Goal: Task Accomplishment & Management: Complete application form

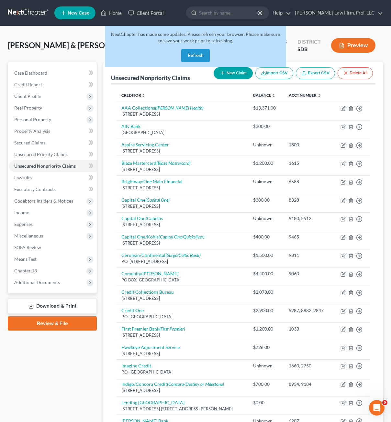
click at [186, 55] on button "Refresh" at bounding box center [195, 55] width 28 height 13
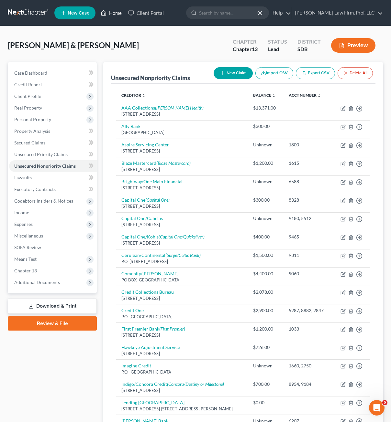
click at [110, 10] on link "Home" at bounding box center [110, 13] width 27 height 12
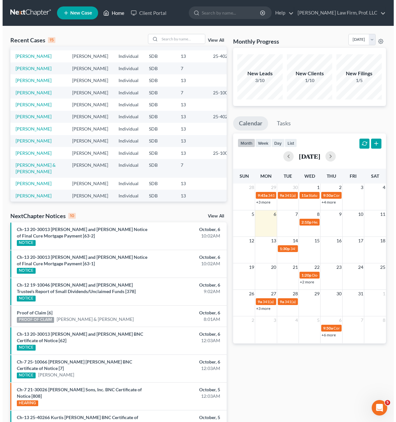
scroll to position [64, 0]
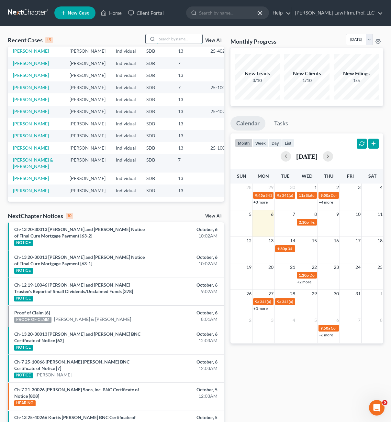
click at [173, 41] on input "search" at bounding box center [179, 38] width 45 height 9
type input "aberle"
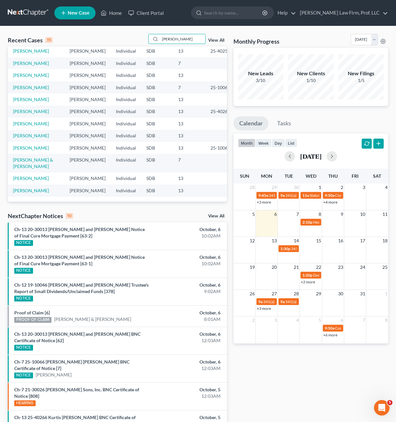
scroll to position [0, 0]
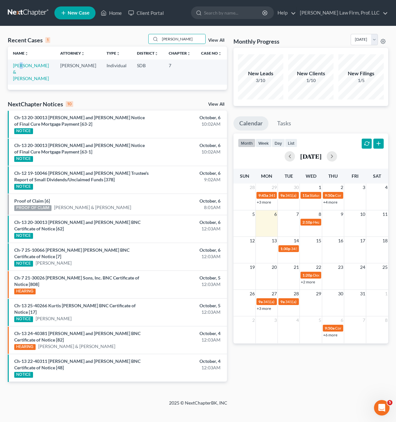
click at [20, 69] on td "[PERSON_NAME] & [PERSON_NAME]" at bounding box center [31, 72] width 47 height 25
drag, startPoint x: 20, startPoint y: 69, endPoint x: 29, endPoint y: 73, distance: 9.9
click at [29, 73] on link "[PERSON_NAME] & [PERSON_NAME]" at bounding box center [31, 72] width 36 height 18
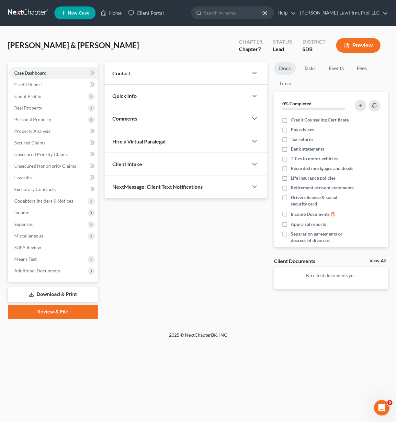
click at [209, 292] on div "Updates & News × Contact New Contact Quick Info Status Discharged Discharged & …" at bounding box center [185, 181] width 169 height 238
click at [26, 215] on span "Income" at bounding box center [21, 212] width 15 height 5
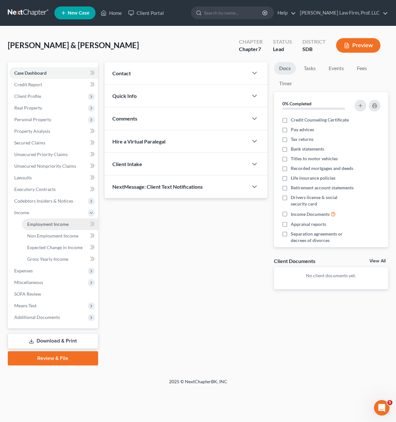
click at [36, 227] on link "Employment Income" at bounding box center [60, 225] width 76 height 12
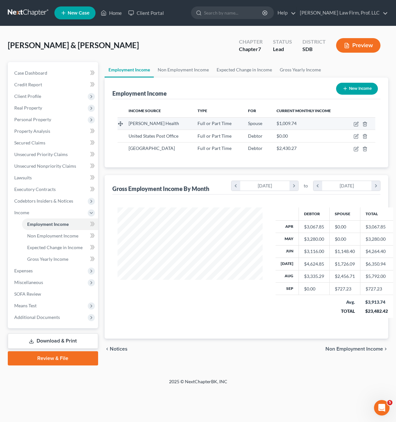
scroll to position [116, 158]
click at [353, 123] on icon "button" at bounding box center [355, 124] width 5 height 5
select select "0"
select select "29"
select select "2"
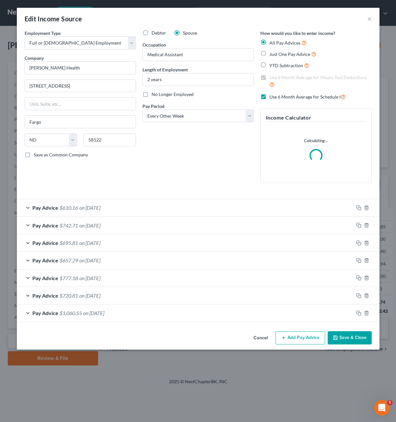
click at [166, 206] on div "Pay Advice $610.16 on 09/12/2025" at bounding box center [185, 207] width 336 height 17
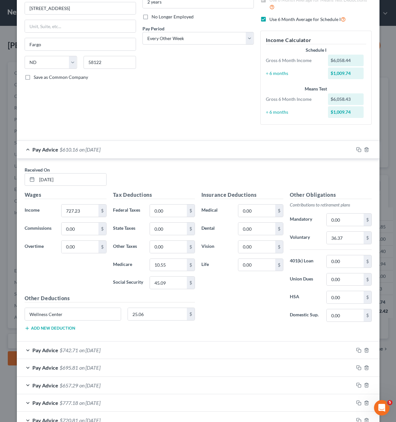
scroll to position [54, 0]
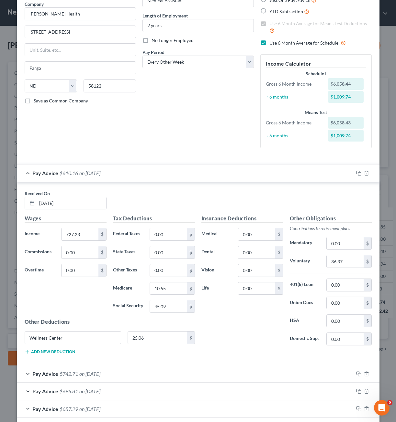
click at [100, 176] on span "on 09/12/2025" at bounding box center [89, 173] width 21 height 6
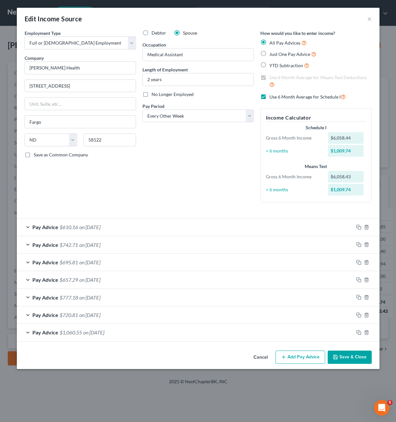
scroll to position [0, 0]
click at [354, 353] on button "Save & Close" at bounding box center [349, 358] width 44 height 14
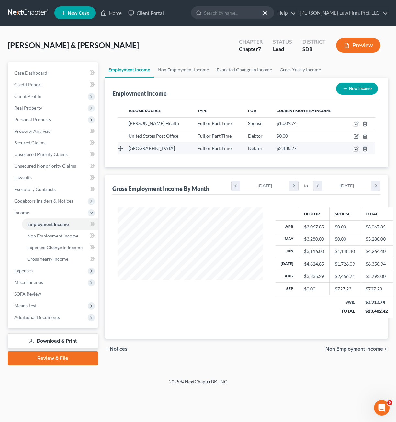
click at [356, 149] on icon "button" at bounding box center [355, 149] width 5 height 5
select select "0"
select select "16"
select select "2"
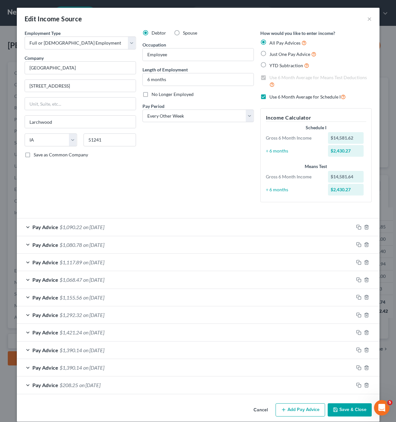
click at [355, 409] on button "Save & Close" at bounding box center [349, 411] width 44 height 14
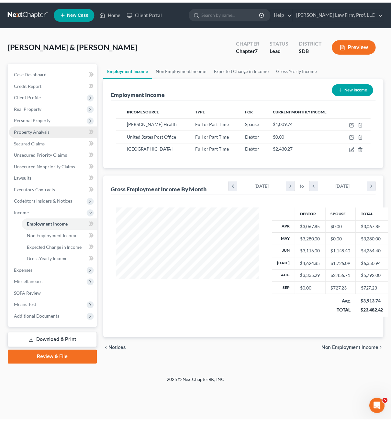
scroll to position [116, 158]
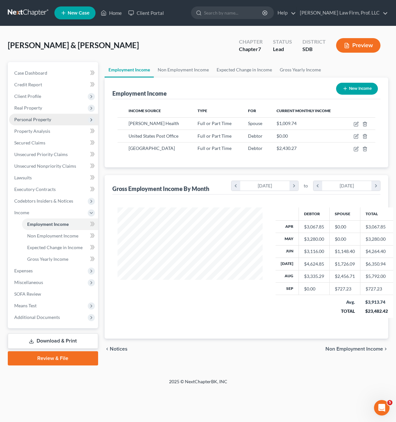
click at [42, 121] on span "Personal Property" at bounding box center [32, 119] width 37 height 5
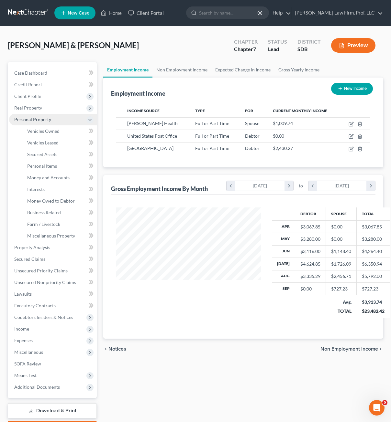
scroll to position [323360, 323321]
click at [61, 180] on span "Money and Accounts" at bounding box center [48, 177] width 42 height 5
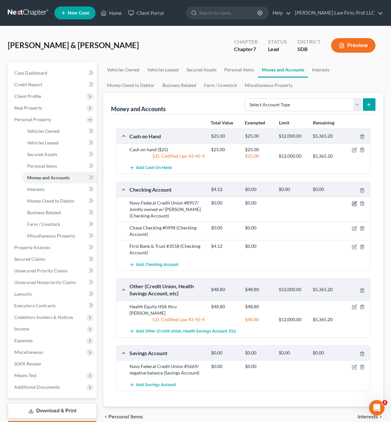
click at [353, 205] on icon "button" at bounding box center [354, 203] width 5 height 5
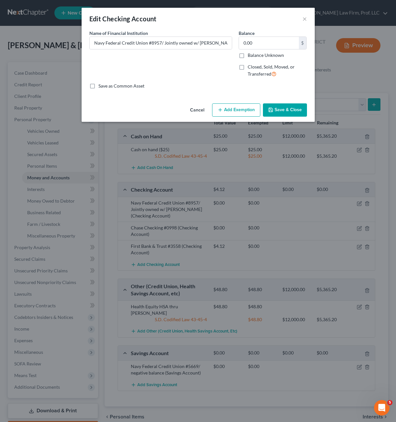
click at [219, 85] on div "Save as Common Asset" at bounding box center [197, 86] width 217 height 6
click at [247, 69] on label "Closed, Sold, Moved, or Transferred" at bounding box center [276, 71] width 59 height 14
click at [250, 68] on input "Closed, Sold, Moved, or Transferred" at bounding box center [252, 66] width 4 height 4
checkbox input "true"
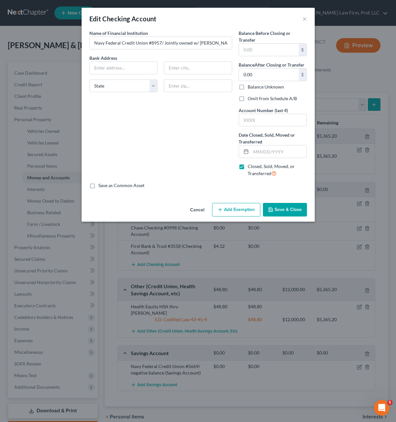
drag, startPoint x: 168, startPoint y: 155, endPoint x: 152, endPoint y: 132, distance: 27.8
click at [165, 154] on div "Name of Financial Institution * Navy Federal Credit Union #8957/ Jointly owned …" at bounding box center [160, 106] width 149 height 153
click at [198, 141] on div "Name of Financial Institution * Navy Federal Credit Union #8957/ Jointly owned …" at bounding box center [160, 106] width 149 height 153
click at [131, 67] on input "text" at bounding box center [124, 68] width 68 height 12
type input "5600 Navy Road"
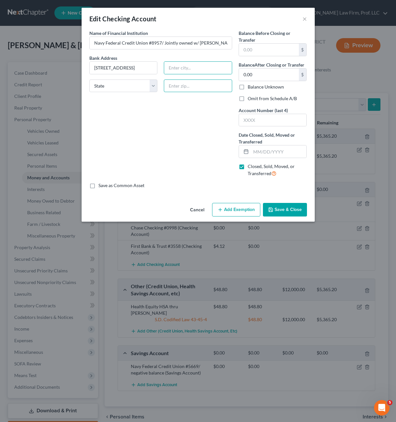
click at [222, 84] on input "text" at bounding box center [198, 86] width 68 height 13
click at [187, 87] on input "text" at bounding box center [198, 86] width 68 height 13
type input "38053"
type input "Millington"
select select "44"
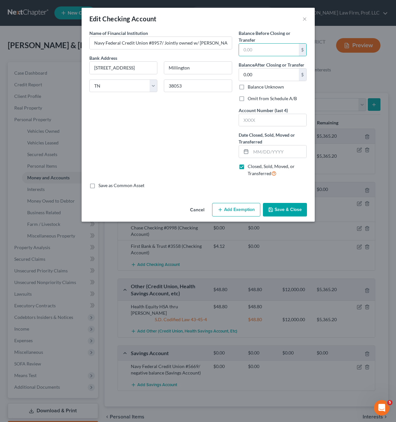
click at [201, 162] on div "Name of Financial Institution * Navy Federal Credit Union #8957/ Jointly owned …" at bounding box center [160, 106] width 149 height 153
click at [274, 125] on input "text" at bounding box center [273, 120] width 68 height 12
type input "8957"
click at [279, 210] on button "Save & Close" at bounding box center [285, 210] width 44 height 14
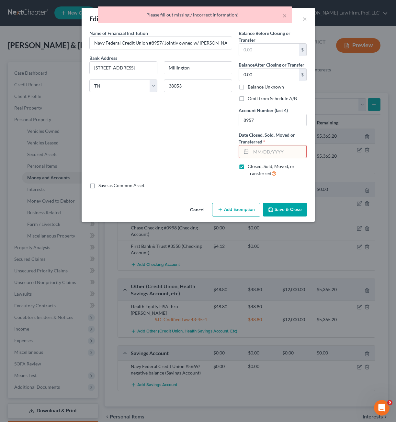
click at [276, 150] on input "text" at bounding box center [279, 152] width 56 height 12
type input "0"
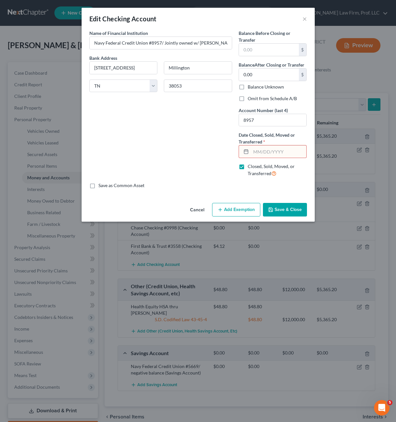
click at [277, 149] on input "text" at bounding box center [279, 152] width 56 height 12
click at [209, 169] on div "Name of Financial Institution * Navy Federal Credit Union #8957/ Jointly owned …" at bounding box center [160, 106] width 149 height 153
click at [269, 158] on div at bounding box center [272, 151] width 68 height 13
click at [268, 154] on input "text" at bounding box center [279, 152] width 56 height 12
type input "01/01/2025"
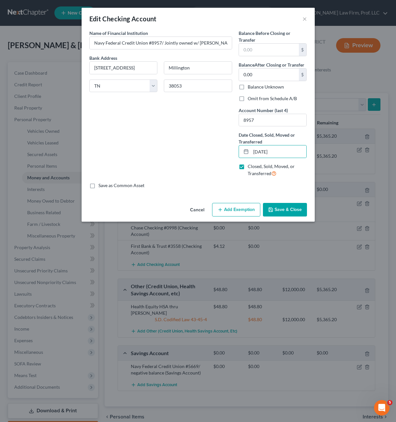
click at [290, 209] on button "Save & Close" at bounding box center [285, 210] width 44 height 14
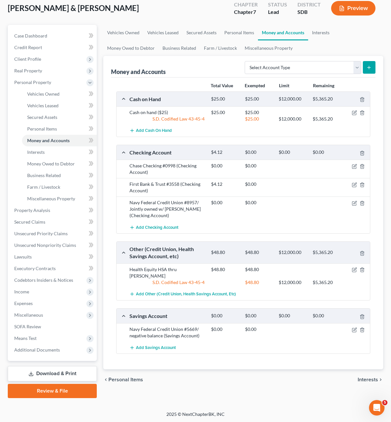
scroll to position [38, 0]
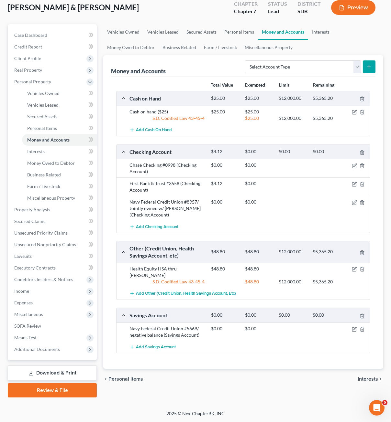
click at [357, 164] on div at bounding box center [356, 165] width 27 height 6
click at [356, 165] on icon "button" at bounding box center [354, 165] width 5 height 5
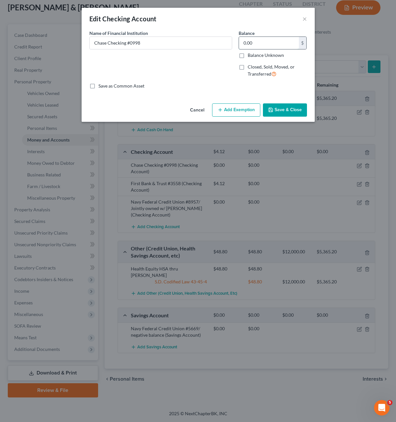
click at [261, 48] on input "0.00" at bounding box center [269, 43] width 60 height 12
type input "147.37"
drag, startPoint x: 280, startPoint y: 113, endPoint x: 281, endPoint y: 118, distance: 4.9
click at [280, 113] on button "Save & Close" at bounding box center [285, 111] width 44 height 14
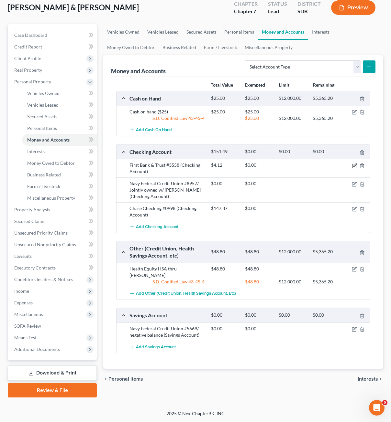
click at [355, 168] on icon "button" at bounding box center [354, 166] width 4 height 4
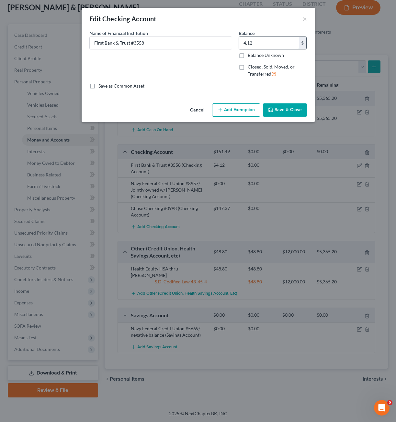
click at [264, 47] on input "4.12" at bounding box center [269, 43] width 60 height 12
type input "1,084.90"
click at [283, 109] on button "Save & Close" at bounding box center [285, 111] width 44 height 14
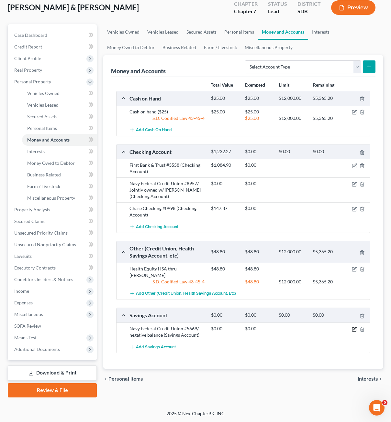
click at [353, 327] on icon "button" at bounding box center [354, 329] width 5 height 5
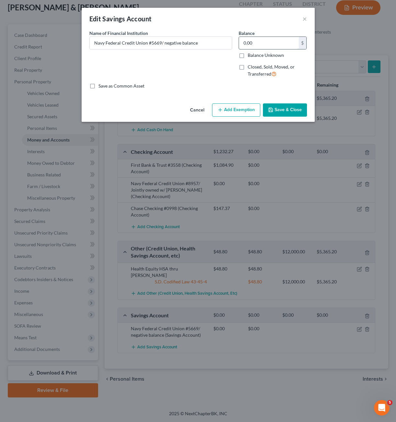
click at [272, 44] on input "0.00" at bounding box center [269, 43] width 60 height 12
click at [281, 105] on button "Save & Close" at bounding box center [285, 111] width 44 height 14
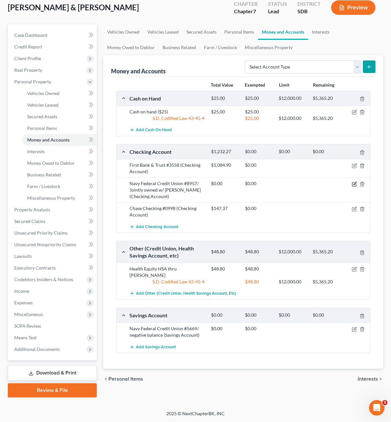
click at [354, 184] on icon "button" at bounding box center [354, 184] width 5 height 5
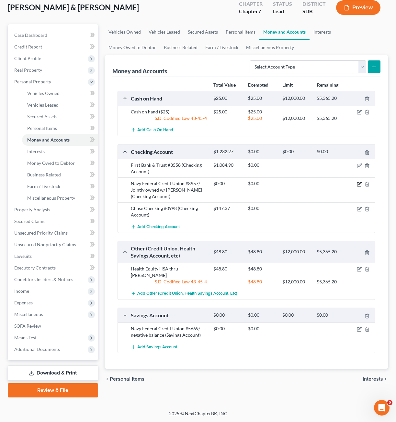
select select "44"
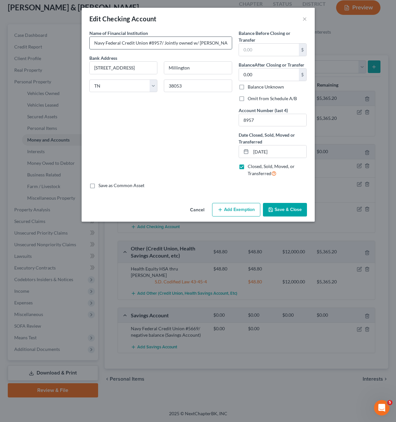
click at [94, 43] on input "Navy Federal Credit Union #8957/ Jointly owned w/ Desiree Barron" at bounding box center [161, 43] width 142 height 12
type input "CLOSED Navy Federal Credit Union #8957/ Jointly owned w/ Desiree Barron"
drag, startPoint x: 282, startPoint y: 208, endPoint x: 279, endPoint y: 192, distance: 16.2
click at [282, 208] on button "Save & Close" at bounding box center [285, 210] width 44 height 14
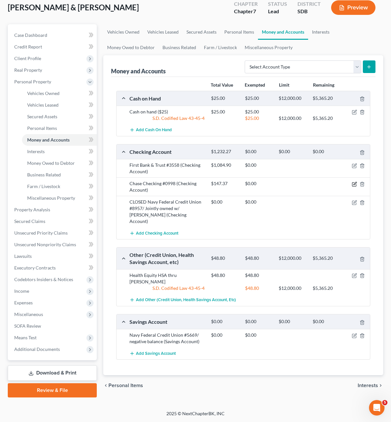
click at [356, 184] on icon "button" at bounding box center [354, 184] width 5 height 5
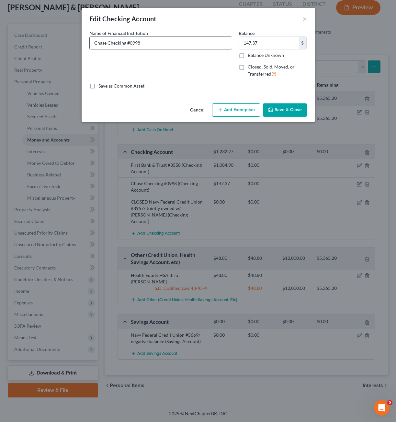
drag, startPoint x: 179, startPoint y: 45, endPoint x: 205, endPoint y: 46, distance: 25.9
click at [179, 45] on input "Chase Checking #0998" at bounding box center [161, 43] width 142 height 12
type input "Chase Checking #0998 (negative balance)"
click at [260, 49] on input "147.37" at bounding box center [269, 43] width 60 height 12
type input "0.0"
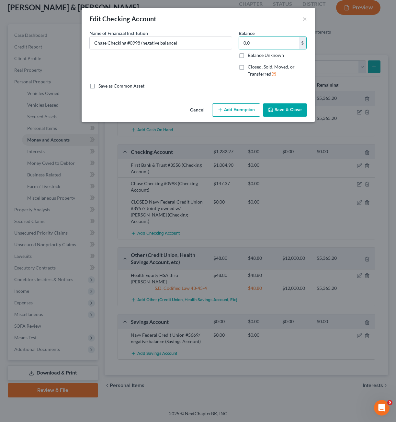
click at [292, 108] on button "Save & Close" at bounding box center [285, 111] width 44 height 14
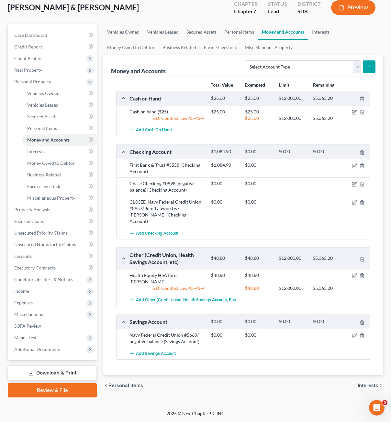
click at [255, 348] on div "Add Savings Account" at bounding box center [248, 354] width 244 height 12
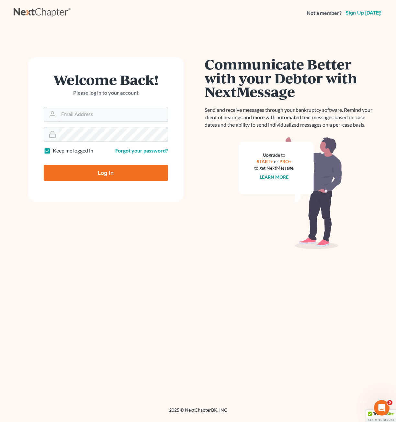
type input "riedel@sgsllc.com"
click at [108, 180] on input "Log In" at bounding box center [106, 173] width 124 height 16
type input "Thinking..."
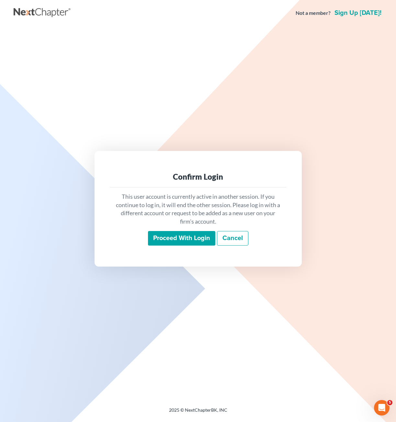
click at [166, 235] on input "Proceed with login" at bounding box center [181, 238] width 67 height 15
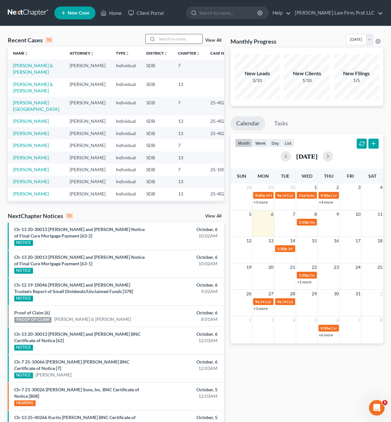
click at [178, 39] on input "search" at bounding box center [179, 38] width 45 height 9
click at [165, 44] on div "Recent Cases 15 View All" at bounding box center [116, 40] width 216 height 13
click at [162, 41] on input "search" at bounding box center [179, 38] width 45 height 9
type input "[PERSON_NAME]"
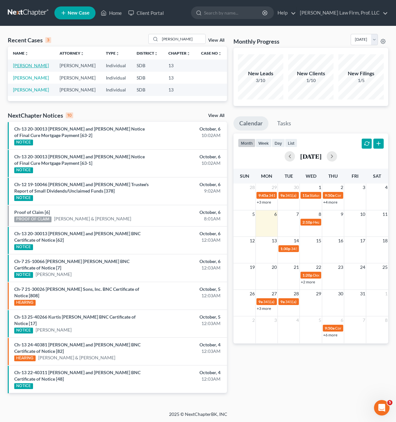
click at [43, 63] on link "[PERSON_NAME]" at bounding box center [31, 65] width 36 height 5
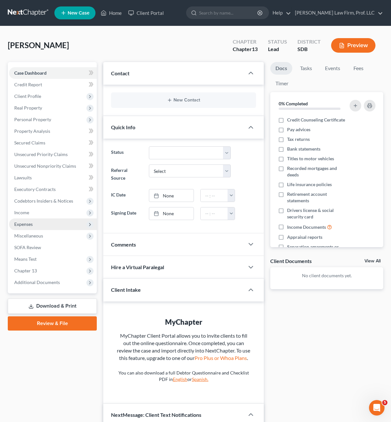
click at [29, 227] on span "Expenses" at bounding box center [23, 224] width 18 height 5
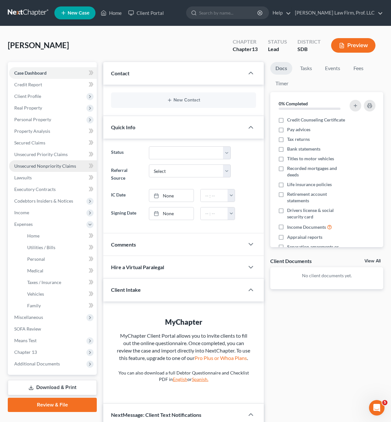
click at [62, 165] on span "Unsecured Nonpriority Claims" at bounding box center [45, 165] width 62 height 5
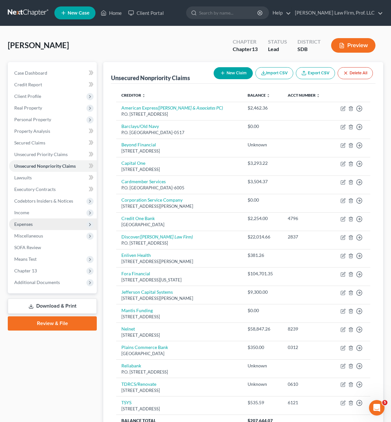
click at [33, 222] on span "Expenses" at bounding box center [53, 225] width 88 height 12
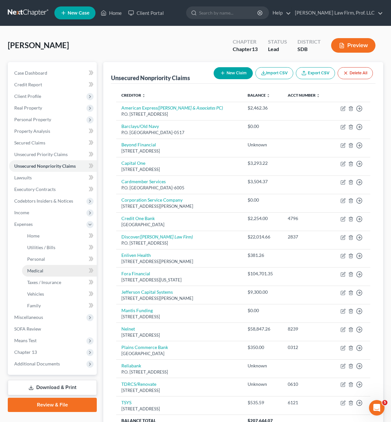
click at [42, 273] on span "Medical" at bounding box center [35, 270] width 16 height 5
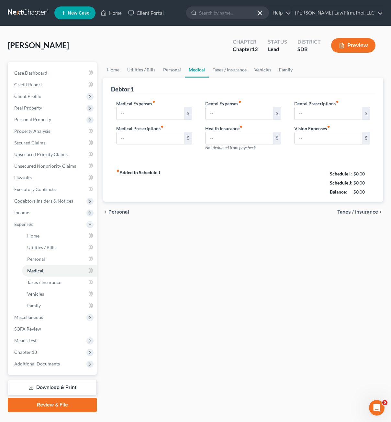
type input "100.00"
type input "30.00"
type input "0.00"
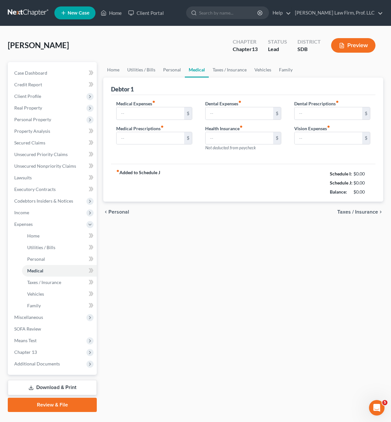
type input "0.00"
click at [199, 180] on div "fiber_manual_record Added to Schedule J Schedule I: $0.00 Schedule J: $3,268.00…" at bounding box center [243, 183] width 264 height 38
click at [227, 192] on div "fiber_manual_record Added to Schedule J Schedule I: $0.00 Schedule J: $3,268.00…" at bounding box center [243, 183] width 264 height 38
click at [157, 114] on input "100.00" at bounding box center [150, 113] width 68 height 12
click at [233, 238] on div "Home Utilities / Bills Personal Medical Taxes / Insurance Vehicles Family Debto…" at bounding box center [243, 237] width 286 height 350
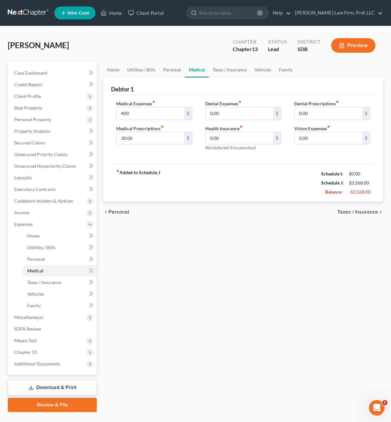
click at [250, 198] on div "fiber_manual_record Added to Schedule J Schedule I: $0.00 Schedule J: $3,568.00…" at bounding box center [243, 183] width 264 height 38
click at [147, 116] on input "400" at bounding box center [150, 113] width 68 height 12
click at [137, 114] on input "400" at bounding box center [150, 113] width 68 height 12
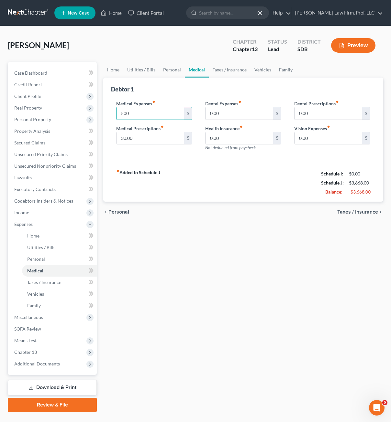
drag, startPoint x: 216, startPoint y: 266, endPoint x: 216, endPoint y: 270, distance: 4.5
click at [216, 267] on div "Home Utilities / Bills Personal Medical Taxes / Insurance Vehicles Family Debto…" at bounding box center [243, 237] width 286 height 350
click at [30, 211] on span "Income" at bounding box center [53, 213] width 88 height 12
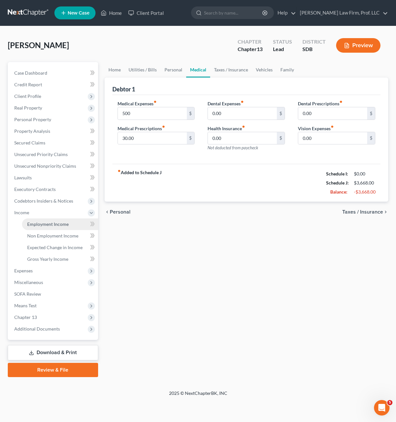
click at [42, 226] on span "Employment Income" at bounding box center [47, 224] width 41 height 5
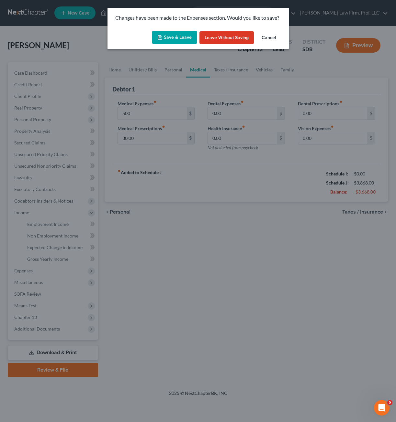
click at [167, 33] on button "Save & Leave" at bounding box center [174, 38] width 45 height 14
type input "500.00"
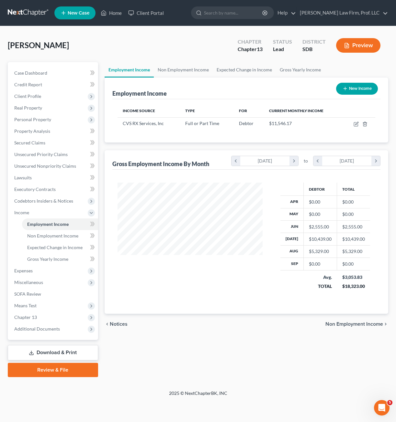
scroll to position [116, 158]
click at [357, 123] on icon "button" at bounding box center [355, 124] width 5 height 5
select select "0"
select select "41"
select select "2"
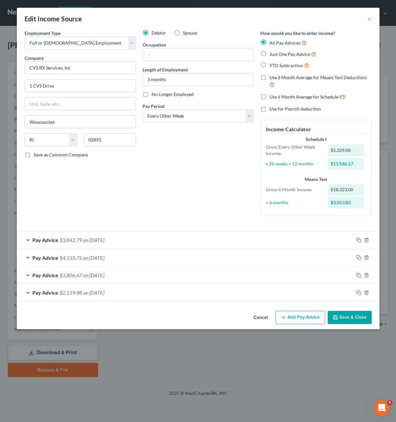
click at [167, 186] on div "Debtor Spouse Occupation Length of Employment 3 months No Longer Employed Pay P…" at bounding box center [198, 125] width 118 height 191
click at [299, 321] on button "Add Pay Advice" at bounding box center [299, 318] width 49 height 14
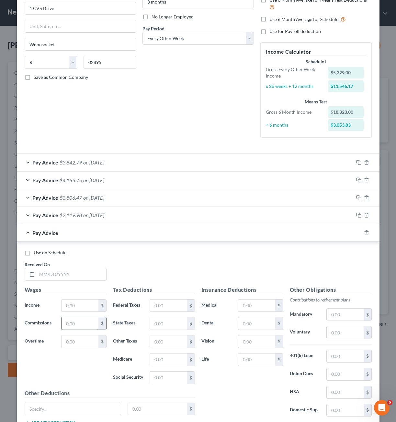
scroll to position [127, 0]
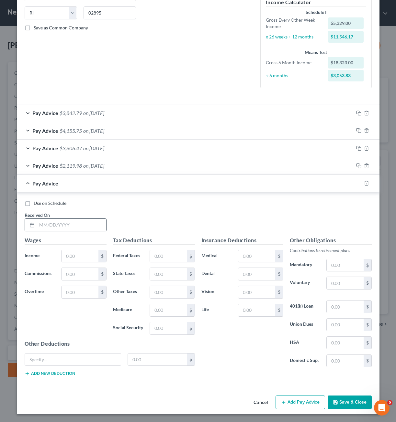
click at [62, 221] on input "text" at bounding box center [71, 225] width 69 height 12
type input "[DATE]"
type input "5,475.00"
type input "900.42"
type input "79.39"
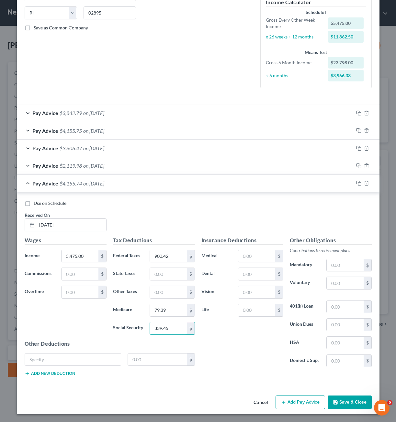
type input "339.45"
click at [231, 365] on div "Insurance Deductions Medical $ Dental $ Vision $ Life $" at bounding box center [242, 305] width 88 height 136
click at [256, 259] on input "text" at bounding box center [256, 256] width 37 height 12
click at [260, 255] on input "text" at bounding box center [256, 256] width 37 height 12
click at [225, 353] on div "Insurance Deductions Medical $ Dental $ Vision $ Life $" at bounding box center [242, 305] width 88 height 136
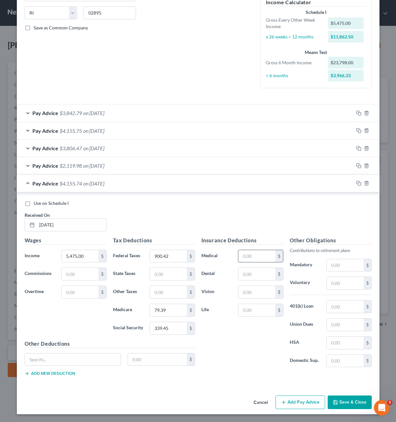
click at [258, 257] on input "text" at bounding box center [256, 256] width 37 height 12
click at [258, 256] on input "text" at bounding box center [256, 256] width 37 height 12
click at [220, 352] on div "Insurance Deductions Medical $ Dental $ Vision $ Life $" at bounding box center [242, 305] width 88 height 136
click at [336, 280] on input "text" at bounding box center [344, 283] width 37 height 12
type input "219.00"
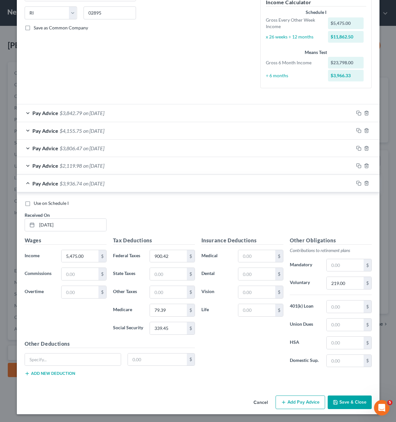
click at [299, 406] on button "Add Pay Advice" at bounding box center [299, 403] width 49 height 14
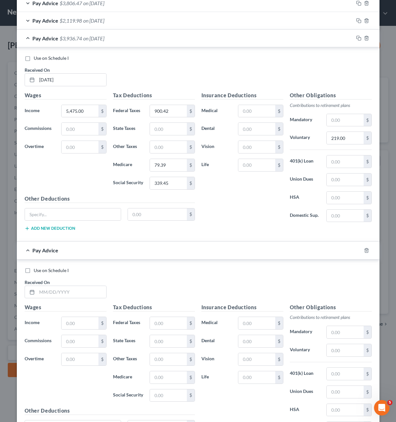
scroll to position [340, 0]
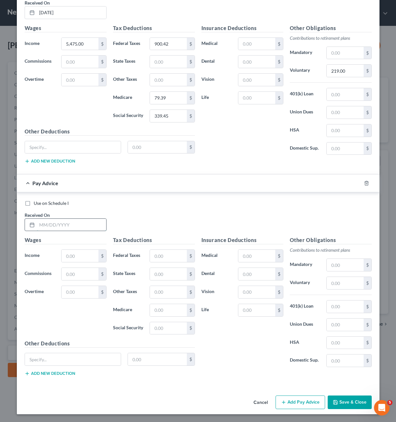
click at [63, 222] on input "text" at bounding box center [71, 225] width 69 height 12
type input "[DATE]"
type input "5,475.00"
click at [245, 257] on input "text" at bounding box center [256, 256] width 37 height 12
click at [152, 260] on input "text" at bounding box center [168, 256] width 37 height 12
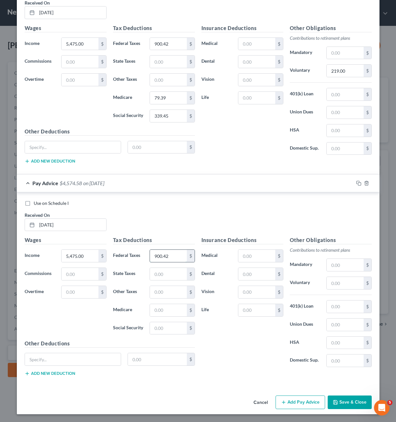
type input "900.42"
type input "79.39"
type input "339.45"
click at [337, 281] on input "text" at bounding box center [344, 283] width 37 height 12
drag, startPoint x: 350, startPoint y: 285, endPoint x: 298, endPoint y: 279, distance: 52.5
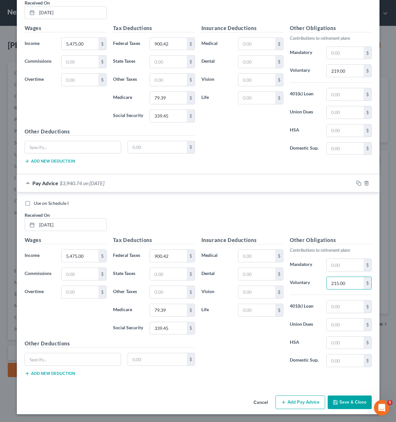
click at [300, 280] on div "Voluntary 215.00 $" at bounding box center [330, 283] width 88 height 13
type input "219"
click at [316, 404] on button "Add Pay Advice" at bounding box center [299, 403] width 49 height 14
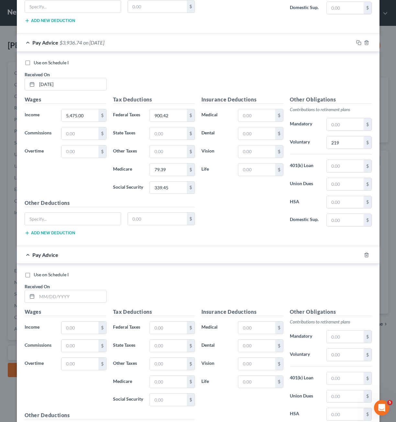
scroll to position [552, 0]
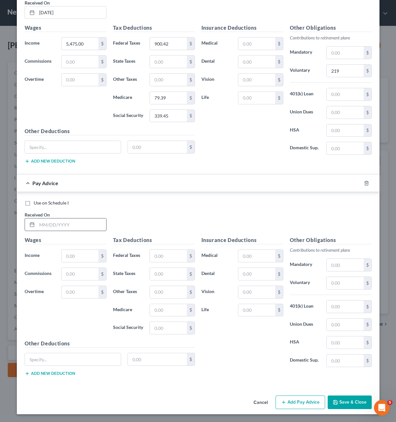
click at [75, 229] on input "text" at bounding box center [71, 225] width 69 height 12
type input "[DATE]"
click at [82, 252] on input "text" at bounding box center [79, 256] width 37 height 12
type input "5,986"
type input "1,019"
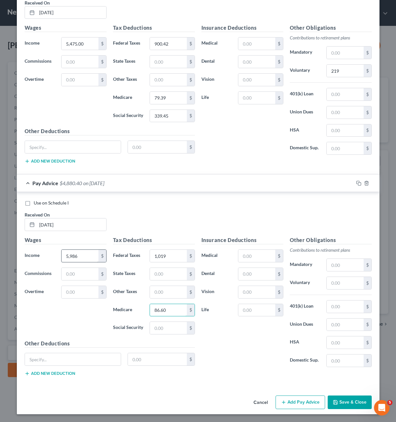
type input "86.60"
type input "370.31"
click at [342, 284] on input "text" at bounding box center [344, 283] width 37 height 12
type input "239.44"
click at [245, 256] on input "text" at bounding box center [256, 256] width 37 height 12
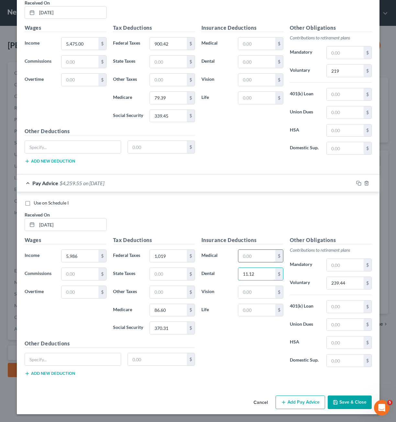
type input "11.12"
type input "2.68"
click at [257, 330] on div "Insurance Deductions Medical $ Dental 11.12 $ Vision 2.68 $ Life $" at bounding box center [242, 304] width 88 height 136
click at [64, 359] on input "text" at bounding box center [73, 360] width 96 height 12
type input "FSA"
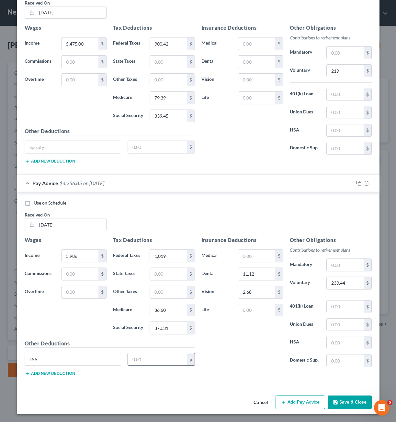
click at [152, 360] on input "text" at bounding box center [157, 360] width 59 height 12
click at [130, 382] on div "Use on Schedule I Received On * [DATE] Wages Income * 5,986 $ Commissions $ Ove…" at bounding box center [198, 289] width 362 height 194
drag, startPoint x: 161, startPoint y: 368, endPoint x: 163, endPoint y: 362, distance: 6.0
click at [161, 367] on div "FSA $" at bounding box center [109, 362] width 177 height 18
click at [163, 362] on input "text" at bounding box center [157, 360] width 59 height 12
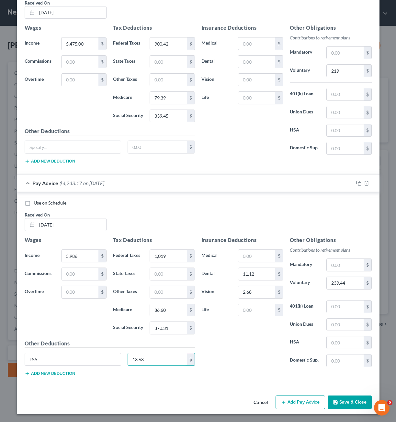
type input "13.68"
click at [287, 372] on div "Insurance Deductions Medical $ Dental 11.12 $ Vision 2.68 $ Life $ Other Obliga…" at bounding box center [286, 308] width 177 height 145
click at [303, 405] on button "Add Pay Advice" at bounding box center [299, 403] width 49 height 14
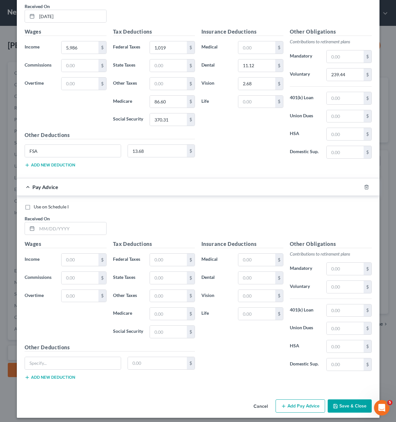
scroll to position [764, 0]
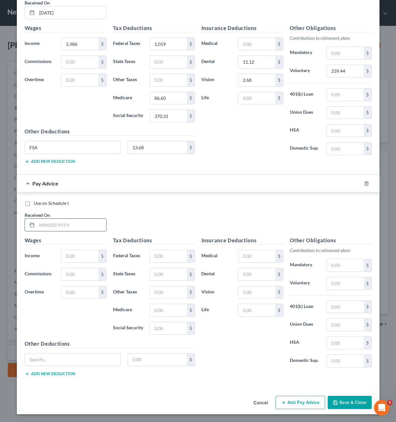
click at [45, 224] on input "text" at bounding box center [71, 225] width 69 height 12
type input "[DATE]"
type input "4,672.00"
click at [157, 257] on input "text" at bounding box center [168, 256] width 37 height 12
type input "704.54"
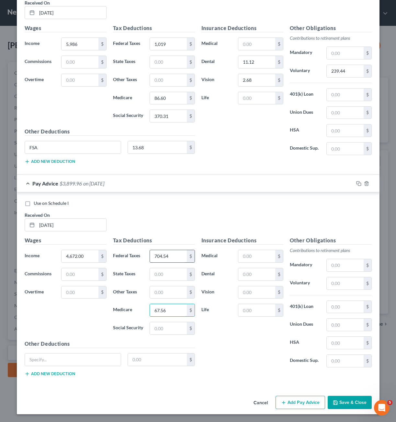
type input "67.56"
type input "288.85"
click at [245, 259] on input "text" at bounding box center [256, 256] width 37 height 12
click at [211, 278] on label "Dental" at bounding box center [216, 274] width 37 height 13
drag, startPoint x: 211, startPoint y: 278, endPoint x: 253, endPoint y: 275, distance: 42.5
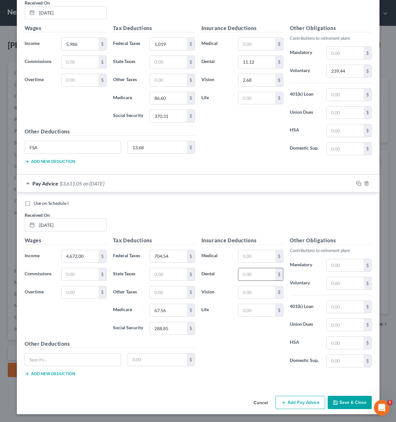
click at [253, 276] on input "text" at bounding box center [256, 274] width 37 height 12
type input "11.12"
type input "2.68"
drag, startPoint x: 81, startPoint y: 352, endPoint x: 82, endPoint y: 360, distance: 8.1
click at [81, 353] on div "Other Deductions $ Add new deduction" at bounding box center [109, 361] width 177 height 42
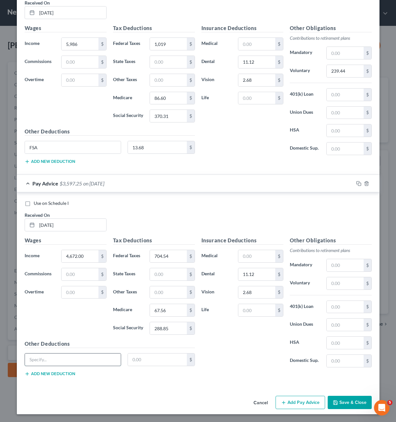
click at [82, 360] on input "text" at bounding box center [73, 360] width 96 height 12
type input "FSA"
click at [166, 361] on input "text" at bounding box center [157, 360] width 59 height 12
type input "13.68"
click at [128, 211] on div "Use on Schedule I Received On * [DATE]" at bounding box center [197, 218] width 353 height 37
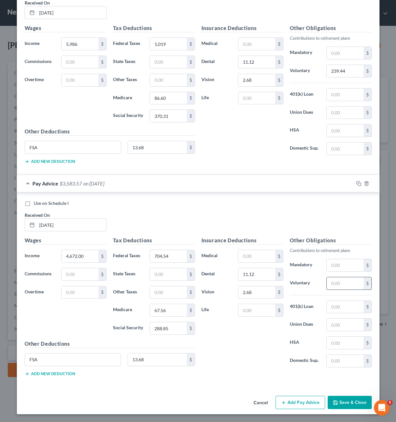
click at [338, 287] on input "text" at bounding box center [344, 284] width 37 height 12
type input "186.88"
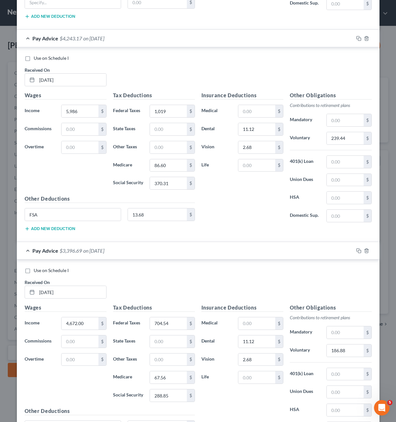
scroll to position [732, 0]
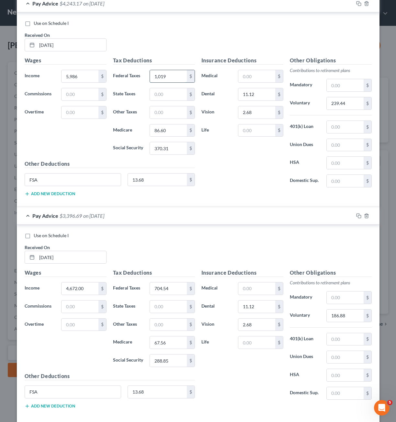
click at [178, 74] on input "1,019" at bounding box center [168, 76] width 37 height 12
type input "1,019.90"
click at [221, 180] on div "Insurance Deductions Medical $ Dental 11.12 $ Vision 2.68 $ Life $" at bounding box center [242, 125] width 88 height 136
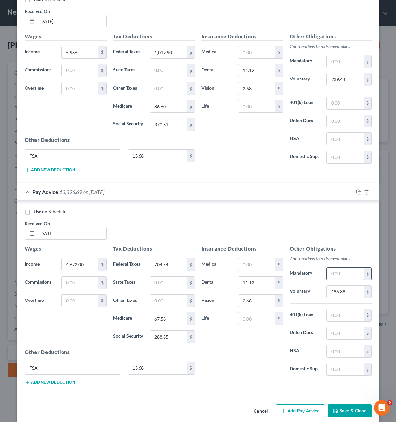
scroll to position [764, 0]
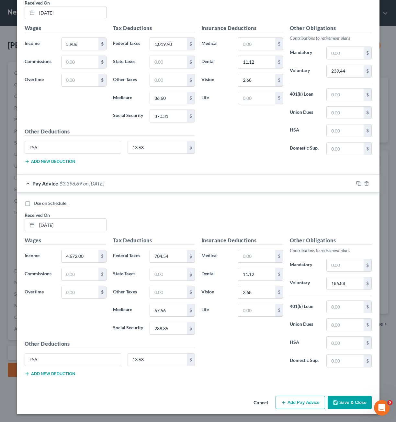
click at [345, 405] on button "Save & Close" at bounding box center [349, 403] width 44 height 14
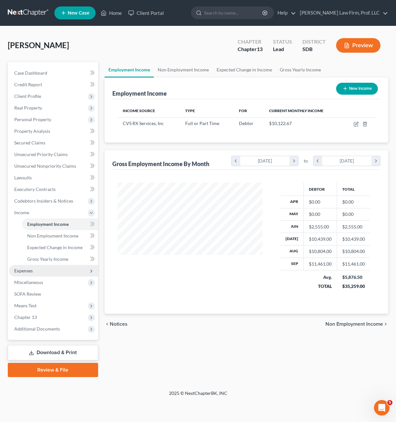
click at [27, 276] on span "Expenses" at bounding box center [53, 271] width 89 height 12
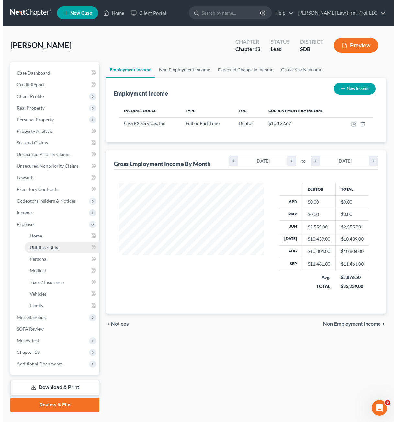
scroll to position [323360, 323321]
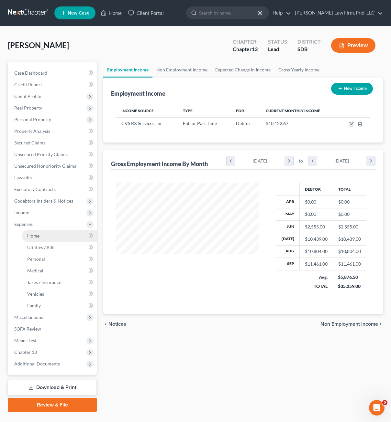
click at [34, 236] on span "Home" at bounding box center [33, 235] width 12 height 5
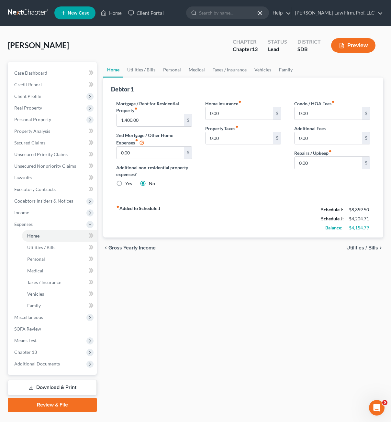
click at [203, 259] on div "Home Utilities / Bills Personal Medical Taxes / Insurance Vehicles Family Debto…" at bounding box center [243, 237] width 286 height 350
click at [55, 168] on span "Unsecured Nonpriority Claims" at bounding box center [45, 165] width 62 height 5
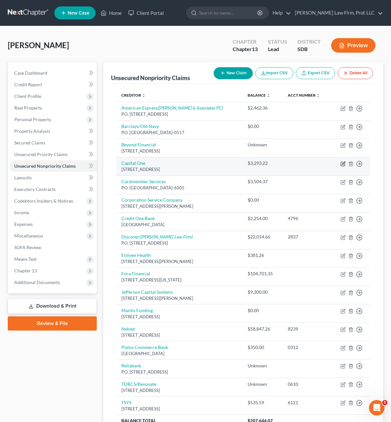
click at [342, 165] on icon "button" at bounding box center [342, 163] width 5 height 5
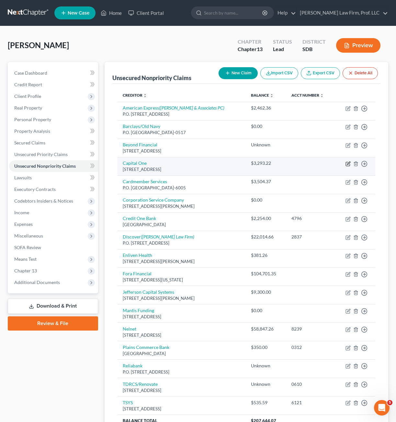
select select "4"
select select "2"
select select "0"
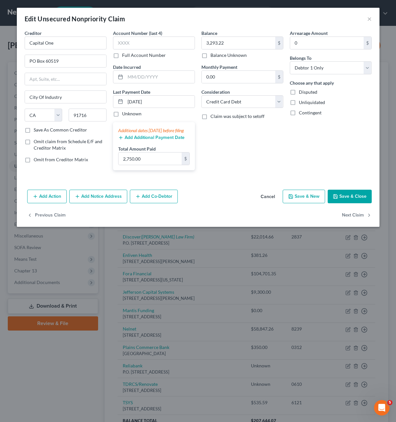
drag, startPoint x: 221, startPoint y: 198, endPoint x: 216, endPoint y: 196, distance: 5.0
click at [221, 197] on div "Add Action Add Notice Address Add Co-Debtor Cancel Save & New Save & Close" at bounding box center [198, 197] width 362 height 21
click at [149, 165] on input "2,750.00" at bounding box center [149, 159] width 63 height 12
click at [155, 140] on button "Add Additional Payment Date" at bounding box center [151, 137] width 66 height 5
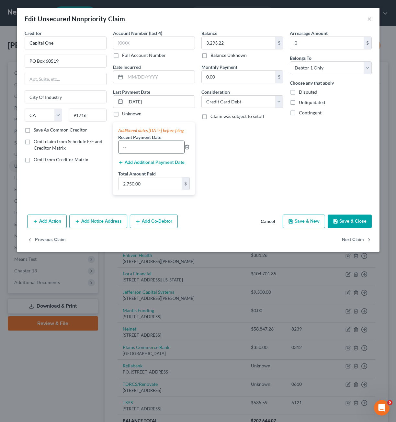
click at [152, 152] on input "text" at bounding box center [151, 147] width 66 height 12
type input "[DATE]"
click at [228, 171] on div "Balance 3,293.22 $ Balance Unknown Balance Undetermined 3,293.22 $ Balance Unkn…" at bounding box center [242, 115] width 88 height 171
click at [239, 155] on div "Balance 3,293.22 $ Balance Unknown Balance Undetermined 3,293.22 $ Balance Unkn…" at bounding box center [242, 115] width 88 height 171
click at [160, 190] on input "2,750.00" at bounding box center [149, 184] width 63 height 12
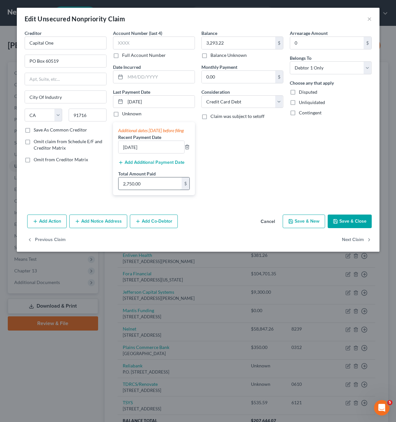
click at [167, 190] on input "2,750.00" at bounding box center [149, 184] width 63 height 12
click at [229, 186] on div "Balance 3,293.22 $ Balance Unknown Balance Undetermined 3,293.22 $ Balance Unkn…" at bounding box center [242, 115] width 88 height 171
click at [238, 169] on div "Balance 3,293.22 $ Balance Unknown Balance Undetermined 3,293.22 $ Balance Unkn…" at bounding box center [242, 115] width 88 height 171
click at [156, 189] on input "2,750.00" at bounding box center [149, 184] width 63 height 12
type input "3,350"
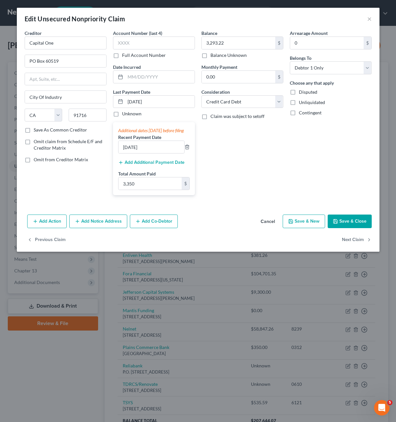
click at [235, 212] on div "Creditor * Capital One PO Box 60519 City Of Industry State [US_STATE] AK AR AZ …" at bounding box center [198, 121] width 362 height 182
click at [356, 228] on button "Save & Close" at bounding box center [349, 222] width 44 height 14
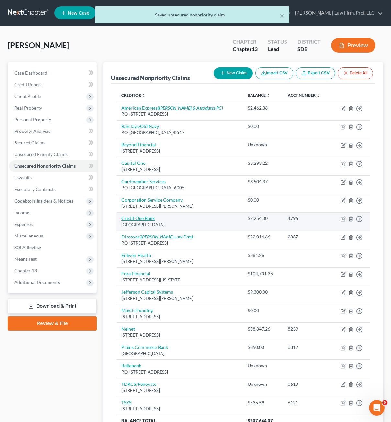
click at [149, 218] on link "Credit One Bank" at bounding box center [137, 218] width 33 height 5
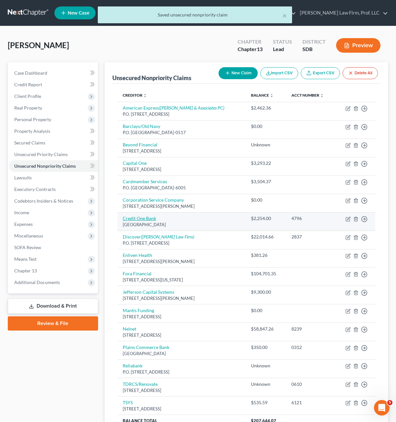
select select "4"
select select "2"
select select "0"
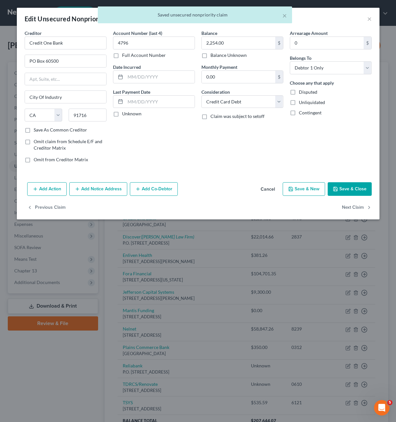
click at [161, 145] on div "Account Number (last 4) 4796 Full Account Number Date Incurred Last Payment Dat…" at bounding box center [154, 99] width 88 height 138
click at [130, 103] on input "text" at bounding box center [159, 102] width 69 height 12
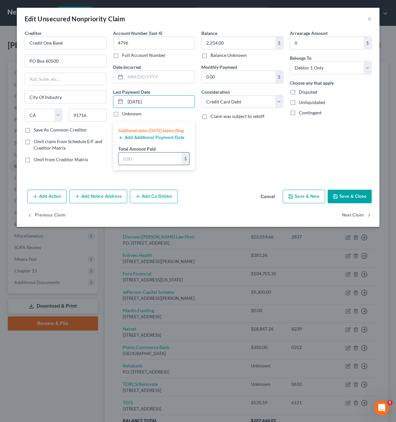
type input "[DATE]"
click at [142, 165] on input "text" at bounding box center [149, 159] width 63 height 12
type input "541.90"
click at [208, 176] on div "Balance 2,254.00 $ Balance Unknown Balance Undetermined 2,254.00 $ Balance Unkn…" at bounding box center [242, 103] width 88 height 146
click at [346, 202] on button "Save & Close" at bounding box center [349, 197] width 44 height 14
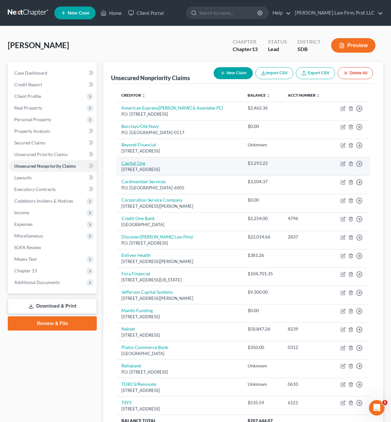
click at [132, 164] on link "Capital One" at bounding box center [133, 162] width 24 height 5
select select "4"
select select "2"
select select "0"
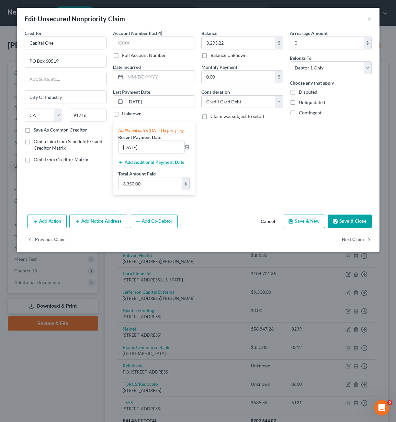
click at [228, 182] on div "Balance 3,293.22 $ Balance Unknown Balance Undetermined 3,293.22 $ Balance Unkn…" at bounding box center [242, 115] width 88 height 171
click at [157, 190] on input "3,350.00" at bounding box center [149, 184] width 63 height 12
drag, startPoint x: 160, startPoint y: 194, endPoint x: 93, endPoint y: 190, distance: 68.1
click at [93, 190] on div "Creditor * Capital One PO Box 60519 City Of Industry State [US_STATE] AK AR AZ …" at bounding box center [197, 115] width 353 height 171
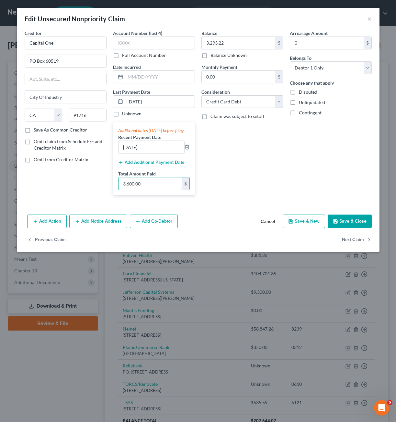
type input "3,600.00"
click at [357, 224] on button "Save & Close" at bounding box center [349, 222] width 44 height 14
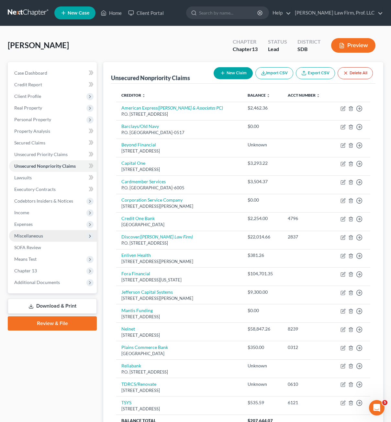
click at [34, 235] on span "Miscellaneous" at bounding box center [28, 235] width 29 height 5
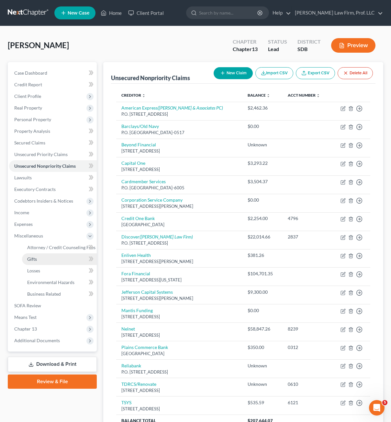
click at [40, 262] on link "Gifts" at bounding box center [59, 260] width 75 height 12
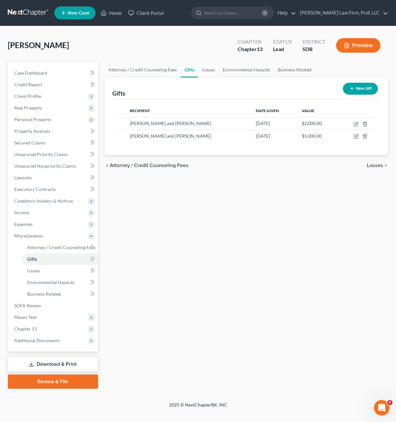
click at [272, 178] on div "Attorney / Credit Counseling Fees Gifts Losses Environmental Hazards Business R…" at bounding box center [246, 225] width 290 height 327
click at [355, 88] on button "New Gift" at bounding box center [360, 89] width 35 height 12
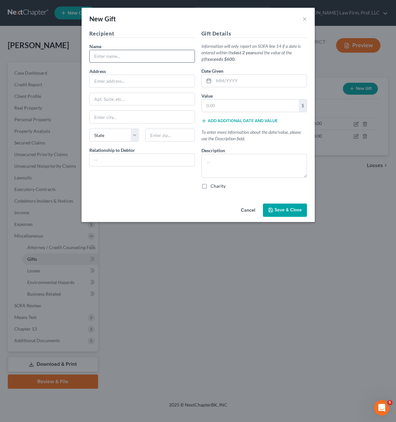
click at [119, 56] on input "text" at bounding box center [142, 56] width 105 height 12
type input "[PERSON_NAME]"
click at [226, 86] on input "text" at bounding box center [259, 81] width 93 height 12
type input "[DATE]"
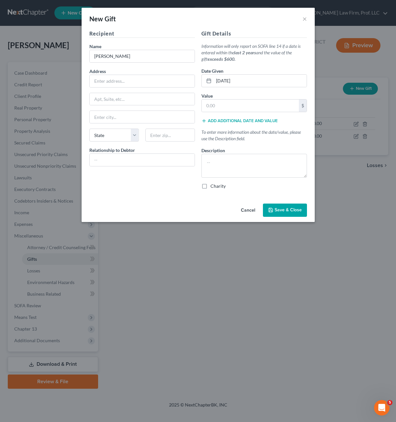
click at [254, 98] on div "Value * $" at bounding box center [253, 103] width 105 height 20
click at [253, 103] on input "text" at bounding box center [250, 106] width 97 height 12
type input "500"
drag, startPoint x: 252, startPoint y: 168, endPoint x: 247, endPoint y: 184, distance: 17.5
click at [247, 184] on div "Gift Details Information will only report on SOFA line 14 if a date is entered …" at bounding box center [254, 112] width 112 height 165
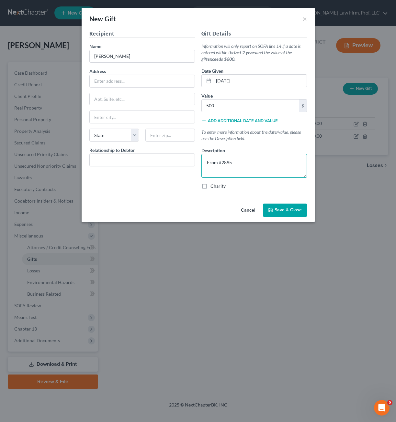
type textarea "From #2895"
click at [303, 216] on button "Save & Close" at bounding box center [285, 211] width 44 height 14
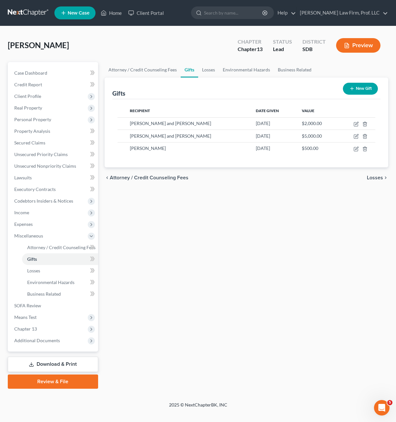
click at [382, 291] on div "Attorney / Credit Counseling Fees Gifts Losses Environmental Hazards Business R…" at bounding box center [246, 225] width 290 height 327
click at [40, 122] on span "Personal Property" at bounding box center [32, 119] width 37 height 5
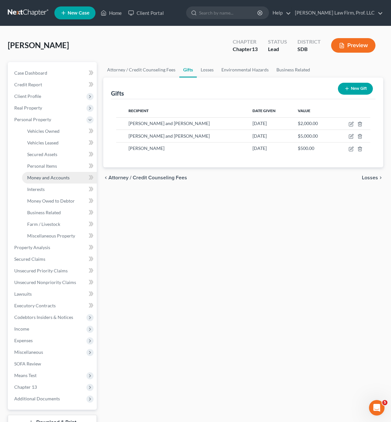
click at [52, 181] on link "Money and Accounts" at bounding box center [59, 178] width 75 height 12
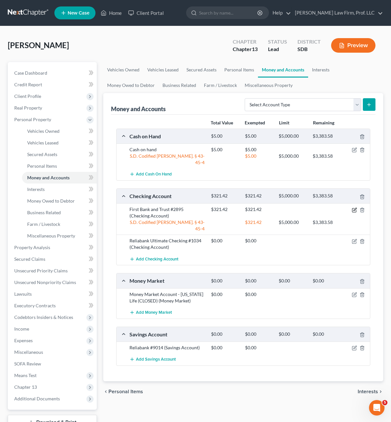
click at [353, 208] on icon "button" at bounding box center [354, 210] width 5 height 5
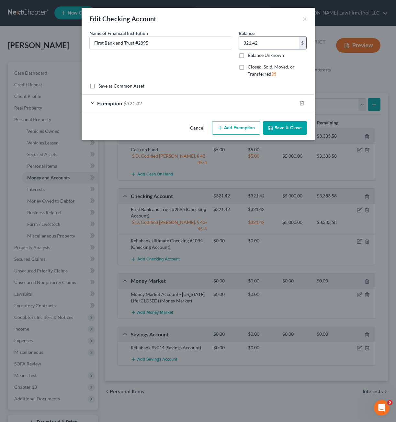
click at [266, 47] on input "321.42" at bounding box center [269, 43] width 60 height 12
type input "10,178.82"
click at [289, 127] on button "Save & Close" at bounding box center [285, 128] width 44 height 14
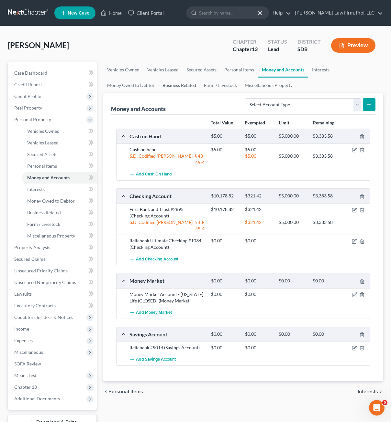
click at [175, 85] on link "Business Related" at bounding box center [179, 86] width 41 height 16
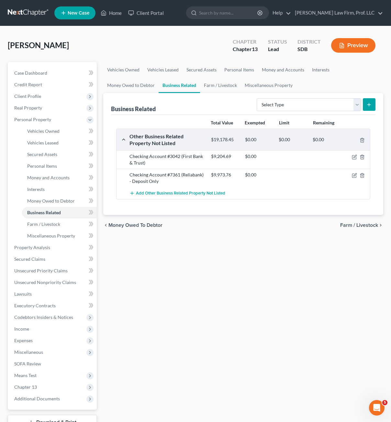
click at [247, 263] on div "Vehicles Owned Vehicles Leased Secured Assets Personal Items Money and Accounts…" at bounding box center [243, 254] width 286 height 385
click at [238, 268] on div "Vehicles Owned Vehicles Leased Secured Assets Personal Items Money and Accounts…" at bounding box center [243, 254] width 286 height 385
click at [17, 333] on span "Income" at bounding box center [53, 329] width 88 height 12
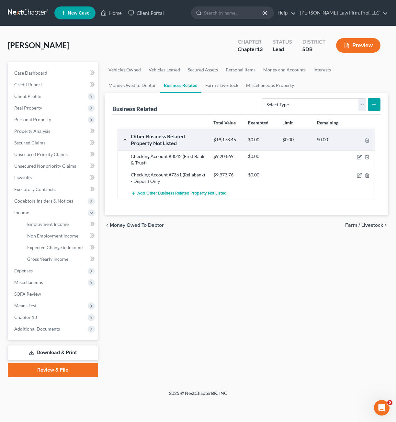
drag, startPoint x: 191, startPoint y: 278, endPoint x: 189, endPoint y: 262, distance: 16.0
click at [192, 277] on div "Vehicles Owned Vehicles Leased Secured Assets Personal Items Money and Accounts…" at bounding box center [246, 219] width 290 height 315
click at [49, 222] on span "Employment Income" at bounding box center [47, 224] width 41 height 5
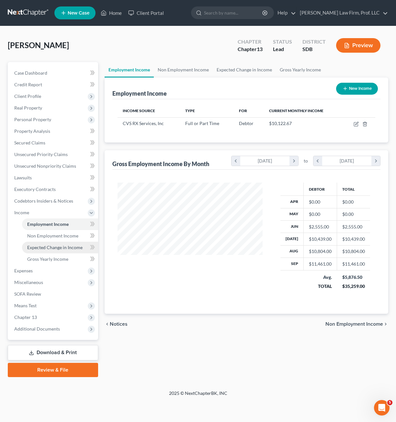
scroll to position [116, 158]
click at [44, 235] on span "Non Employment Income" at bounding box center [52, 235] width 51 height 5
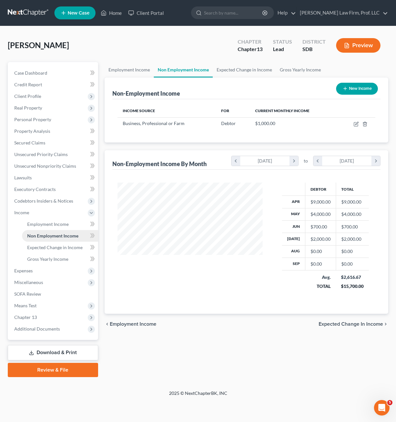
scroll to position [116, 158]
click at [357, 127] on td at bounding box center [356, 123] width 37 height 12
click at [352, 126] on td at bounding box center [356, 123] width 37 height 12
click at [356, 125] on icon "button" at bounding box center [356, 123] width 3 height 3
select select "10"
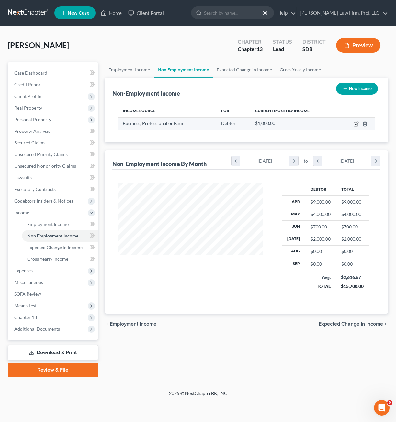
select select "0"
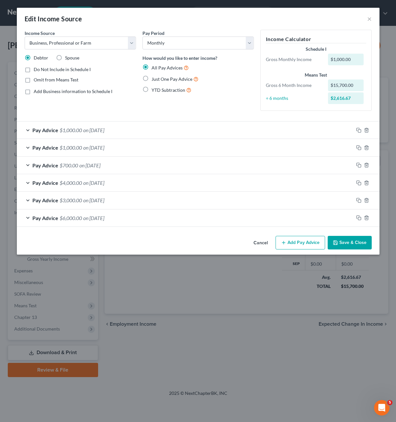
click at [149, 242] on div "Cancel Add Pay Advice Save & Close" at bounding box center [198, 244] width 362 height 21
click at [297, 242] on button "Add Pay Advice" at bounding box center [299, 243] width 49 height 14
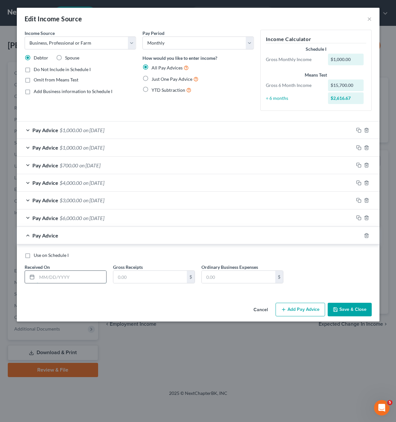
click at [65, 282] on input "text" at bounding box center [71, 277] width 69 height 12
click at [366, 132] on icon "button" at bounding box center [366, 130] width 5 height 5
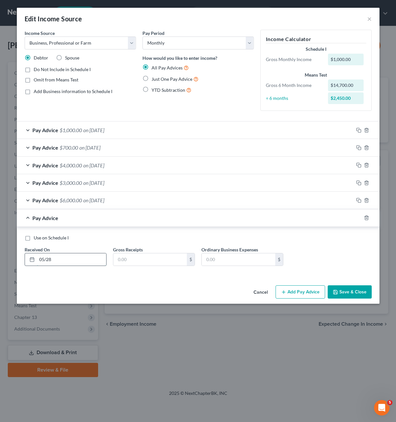
click at [75, 254] on input "05/28" at bounding box center [71, 260] width 69 height 12
drag, startPoint x: 72, startPoint y: 259, endPoint x: 23, endPoint y: 259, distance: 49.5
click at [23, 259] on div "Received On * 05/28" at bounding box center [65, 256] width 88 height 20
type input "[DATE]"
type input "1000"
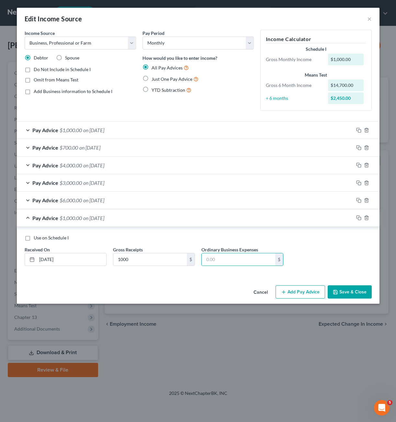
click at [203, 282] on div "Income Source * Select Unemployment Disability (from employer) Pension Retireme…" at bounding box center [198, 156] width 362 height 253
click at [297, 293] on button "Add Pay Advice" at bounding box center [299, 293] width 49 height 14
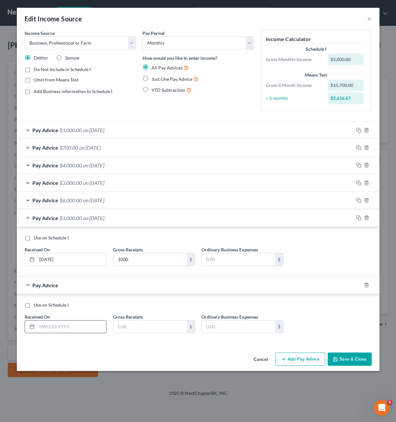
click at [67, 327] on input "text" at bounding box center [71, 327] width 69 height 12
click at [52, 325] on input "text" at bounding box center [71, 327] width 69 height 12
type input "[DATE]"
type input "500"
click at [304, 356] on button "Add Pay Advice" at bounding box center [299, 360] width 49 height 14
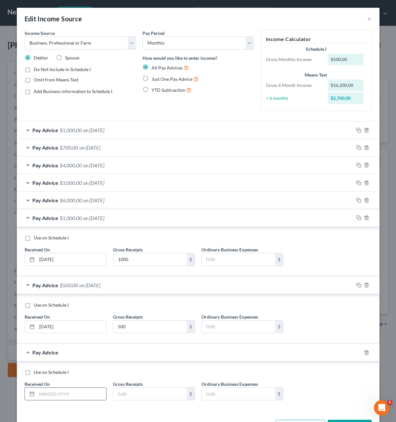
click at [67, 392] on input "text" at bounding box center [71, 394] width 69 height 12
type input "[DATE]"
type input "250"
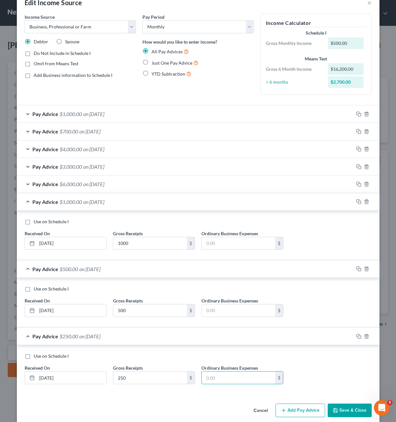
scroll to position [24, 0]
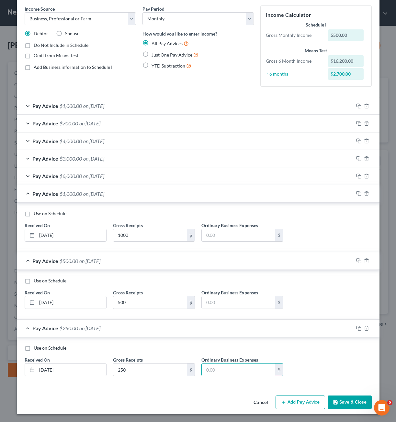
click at [354, 399] on button "Save & Close" at bounding box center [349, 403] width 44 height 14
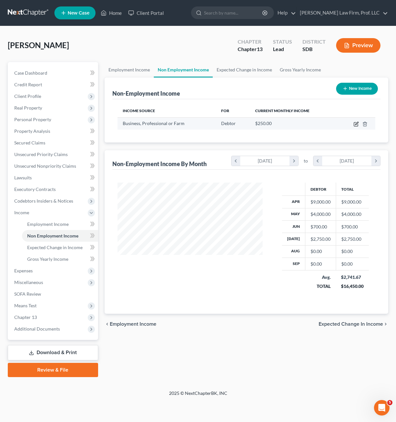
click at [356, 122] on icon "button" at bounding box center [355, 124] width 5 height 5
select select "10"
select select "0"
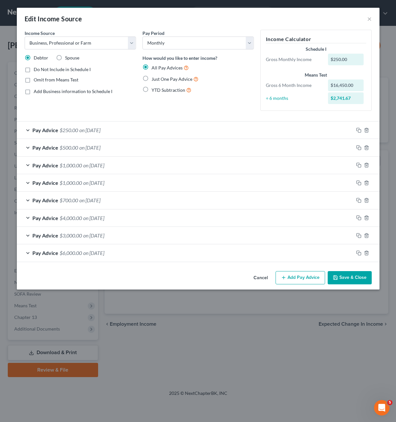
click at [176, 276] on div "Cancel Add Pay Advice Save & Close" at bounding box center [198, 279] width 362 height 21
click at [364, 218] on icon "button" at bounding box center [366, 217] width 5 height 5
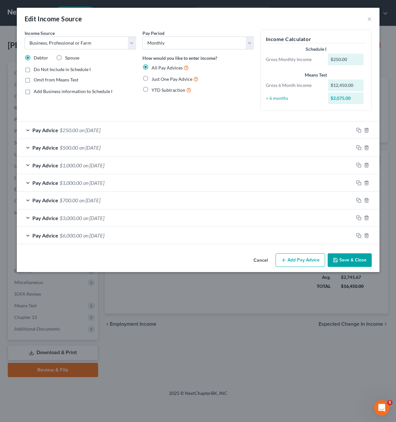
click at [293, 261] on button "Add Pay Advice" at bounding box center [299, 261] width 49 height 14
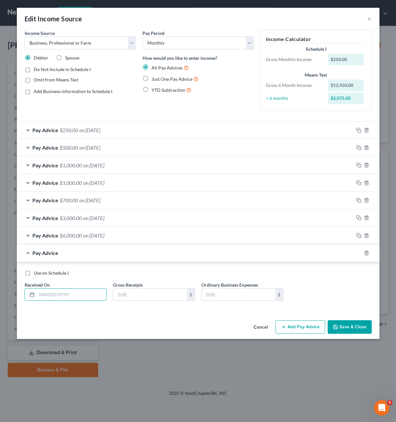
drag, startPoint x: 66, startPoint y: 294, endPoint x: 56, endPoint y: 287, distance: 11.7
click at [66, 294] on input "text" at bounding box center [71, 295] width 69 height 12
type input "[DATE]"
click at [150, 296] on input "text" at bounding box center [149, 295] width 73 height 12
type input "10,000"
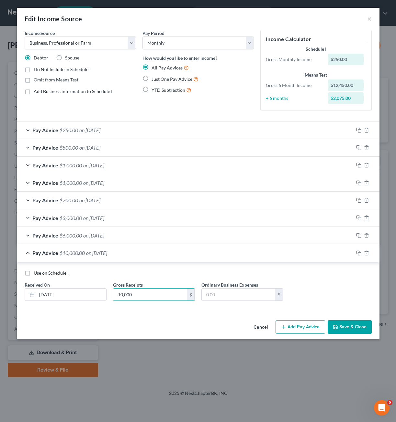
click at [311, 329] on button "Add Pay Advice" at bounding box center [299, 328] width 49 height 14
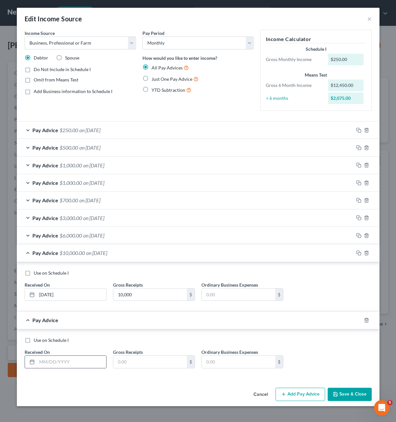
click at [60, 363] on input "text" at bounding box center [71, 362] width 69 height 12
type input "[DATE]"
type input "5,000"
click at [340, 395] on button "Save & Close" at bounding box center [349, 395] width 44 height 14
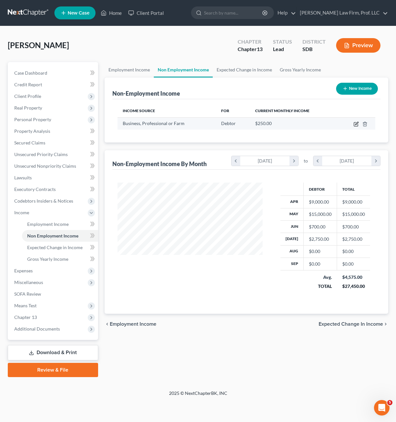
click at [354, 122] on icon "button" at bounding box center [355, 124] width 5 height 5
select select "10"
select select "0"
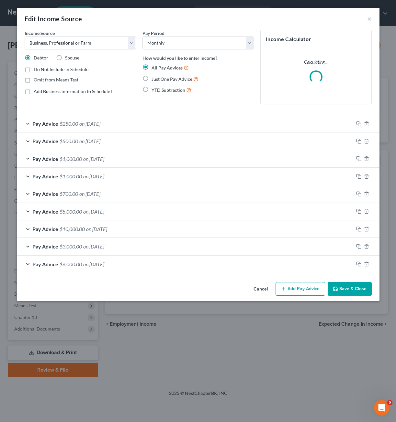
click at [139, 284] on div "Cancel Add Pay Advice Save & Close" at bounding box center [198, 290] width 362 height 21
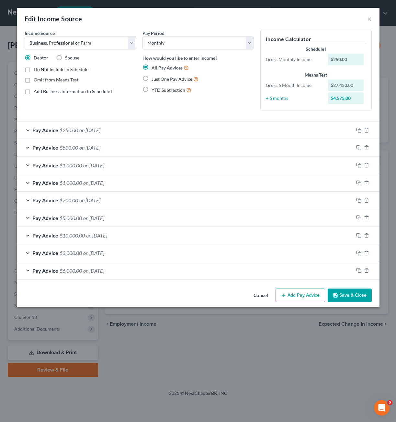
click at [300, 298] on button "Add Pay Advice" at bounding box center [299, 296] width 49 height 14
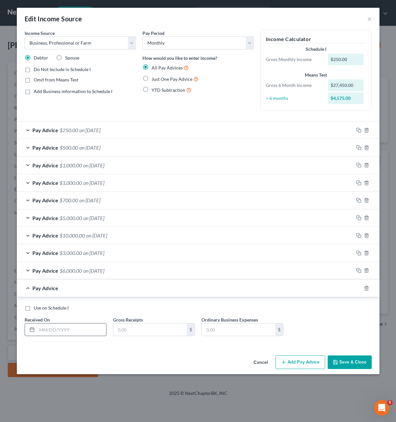
click at [66, 327] on input "text" at bounding box center [71, 330] width 69 height 12
type input "[DATE]"
type input "1,500"
click at [303, 363] on button "Add Pay Advice" at bounding box center [299, 363] width 49 height 14
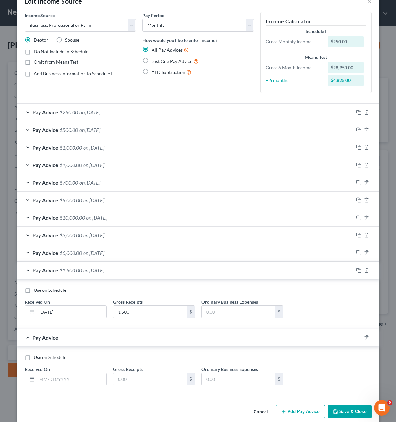
scroll to position [27, 0]
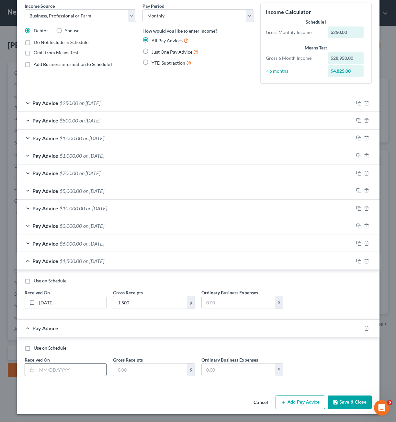
click at [49, 373] on input "text" at bounding box center [71, 370] width 69 height 12
type input "[DATE]"
type input "4,000"
click at [298, 405] on button "Add Pay Advice" at bounding box center [299, 403] width 49 height 14
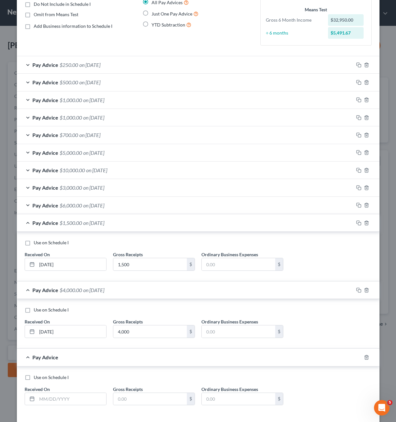
scroll to position [94, 0]
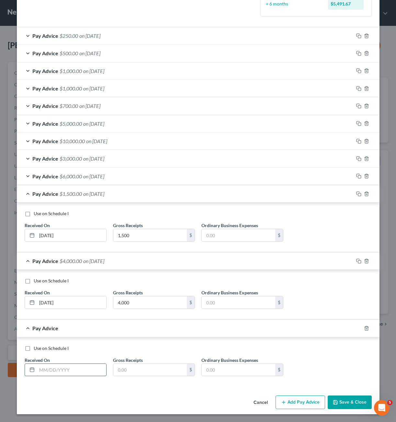
click at [50, 370] on input "text" at bounding box center [71, 370] width 69 height 12
type input "[DATE]"
type input "3,000"
click at [306, 409] on button "Add Pay Advice" at bounding box center [299, 403] width 49 height 14
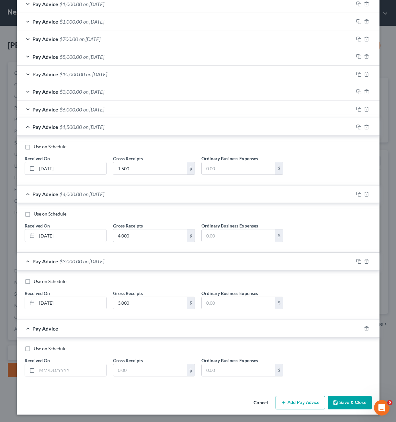
scroll to position [162, 0]
click at [60, 370] on input "text" at bounding box center [71, 370] width 69 height 12
type input "[DATE]"
type input "2,000"
click at [298, 401] on button "Add Pay Advice" at bounding box center [299, 403] width 49 height 14
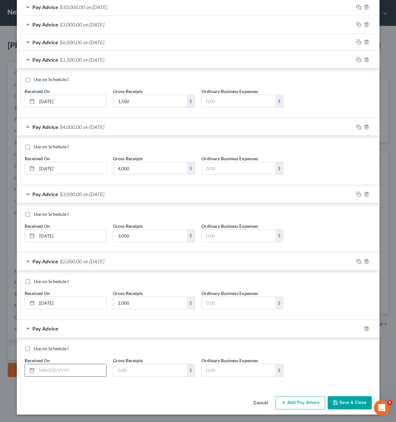
scroll to position [229, 0]
click at [69, 366] on input "text" at bounding box center [71, 370] width 69 height 12
type input "[DATE]"
type input "1,500"
click at [345, 405] on button "Save & Close" at bounding box center [349, 403] width 44 height 14
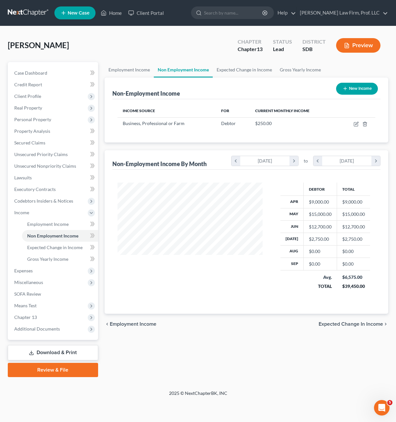
click at [264, 278] on div at bounding box center [190, 241] width 158 height 116
click at [355, 125] on icon "button" at bounding box center [355, 124] width 5 height 5
select select "10"
select select "0"
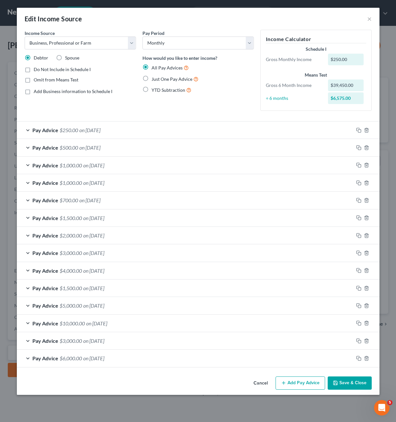
click at [349, 386] on button "Save & Close" at bounding box center [349, 384] width 44 height 14
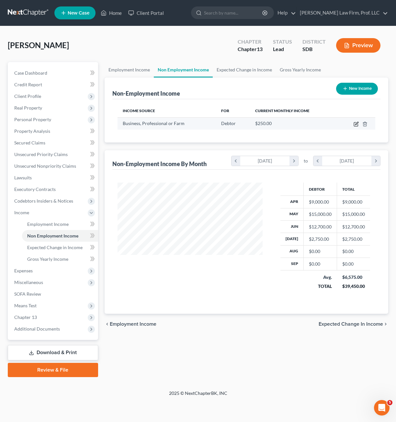
click at [356, 124] on icon "button" at bounding box center [356, 123] width 3 height 3
select select "10"
select select "0"
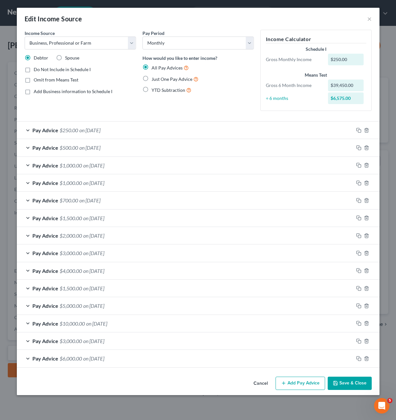
click at [346, 383] on button "Save & Close" at bounding box center [349, 384] width 44 height 14
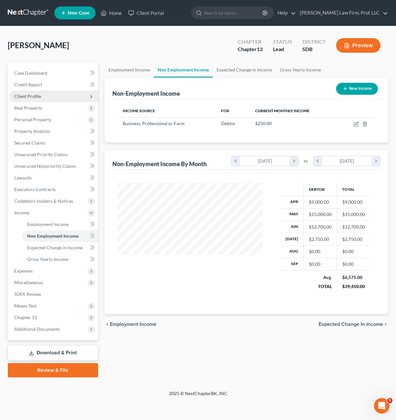
click at [24, 99] on span "Client Profile" at bounding box center [53, 97] width 89 height 12
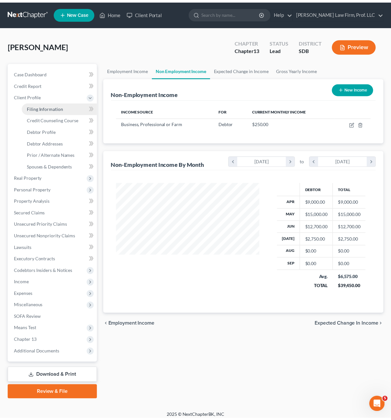
scroll to position [323360, 323321]
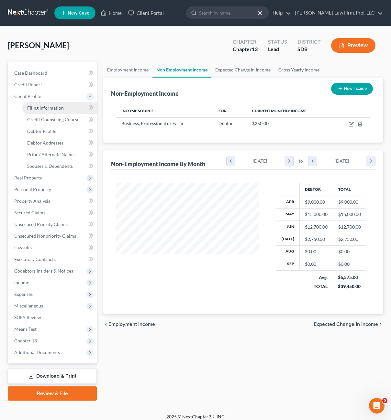
click at [52, 107] on span "Filing Information" at bounding box center [45, 107] width 37 height 5
select select "0"
select select "3"
select select "0"
select select "3"
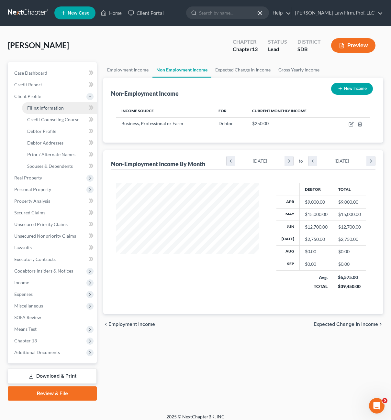
select select "43"
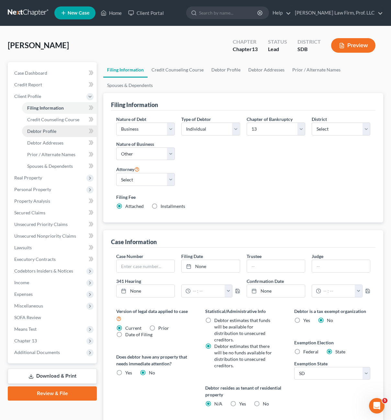
click at [47, 135] on link "Debtor Profile" at bounding box center [59, 132] width 75 height 12
select select "0"
select select "1"
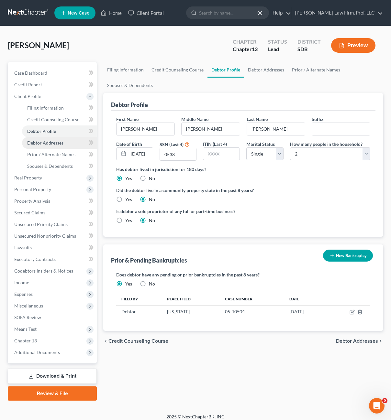
click at [49, 147] on link "Debtor Addresses" at bounding box center [59, 143] width 75 height 12
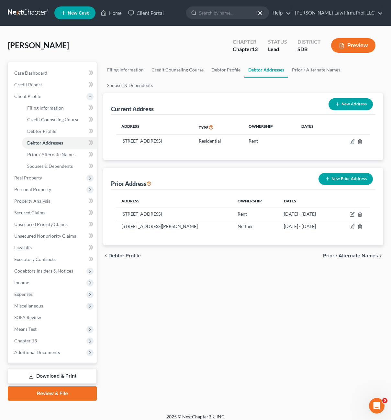
click at [244, 259] on div "chevron_left Debtor Profile Prior / Alternate Names chevron_right" at bounding box center [243, 256] width 280 height 21
drag, startPoint x: 211, startPoint y: 237, endPoint x: 251, endPoint y: 244, distance: 41.0
click at [251, 244] on div "Address Ownership Dates [STREET_ADDRESS] Rent [DATE] - [DATE] [STREET_ADDRESS][…" at bounding box center [243, 218] width 264 height 56
drag, startPoint x: 251, startPoint y: 244, endPoint x: 252, endPoint y: 271, distance: 27.2
click at [252, 271] on div "Filing Information Credit Counseling Course Debtor Profile Debtor Addresses Pri…" at bounding box center [243, 231] width 286 height 339
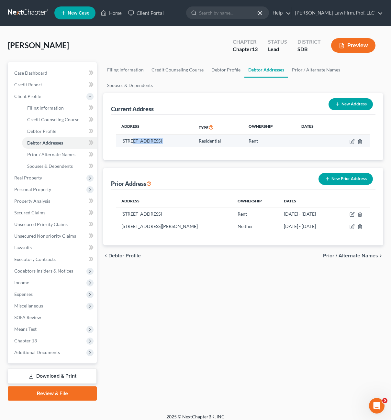
drag, startPoint x: 245, startPoint y: 146, endPoint x: 135, endPoint y: 143, distance: 110.0
click at [135, 143] on tr "[STREET_ADDRESS] Residential Rent" at bounding box center [243, 141] width 254 height 12
drag, startPoint x: 135, startPoint y: 143, endPoint x: 154, endPoint y: 159, distance: 24.9
click at [154, 159] on div "Address Type Ownership Dates [STREET_ADDRESS] Residential Rent" at bounding box center [243, 137] width 264 height 45
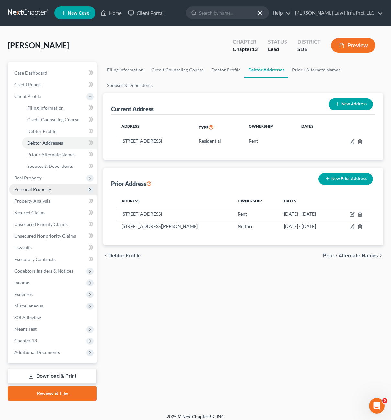
click at [57, 189] on span "Personal Property" at bounding box center [53, 190] width 88 height 12
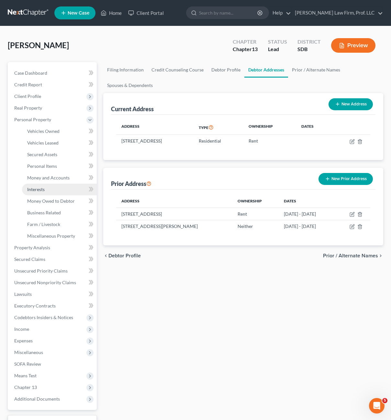
click at [43, 190] on span "Interests" at bounding box center [35, 189] width 17 height 5
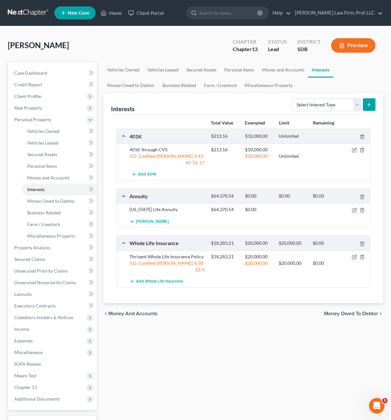
click at [228, 334] on div "Vehicles Owned Vehicles Leased Secured Assets Personal Items Money and Accounts…" at bounding box center [243, 254] width 286 height 385
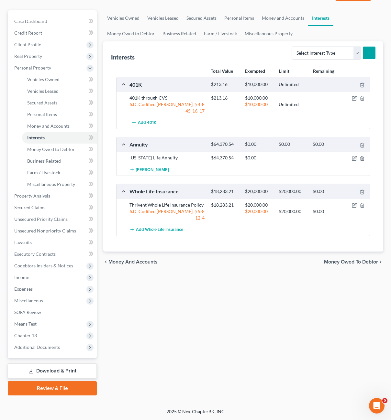
click at [110, 403] on div "[PERSON_NAME] Upgraded Chapter Chapter 13 Status Lead District SDB Preview Peti…" at bounding box center [195, 191] width 391 height 434
click at [42, 231] on span "Unsecured Nonpriority Claims" at bounding box center [45, 230] width 62 height 5
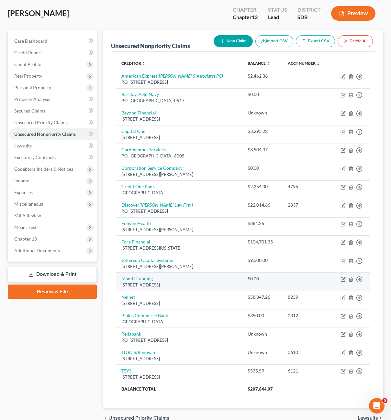
scroll to position [32, 0]
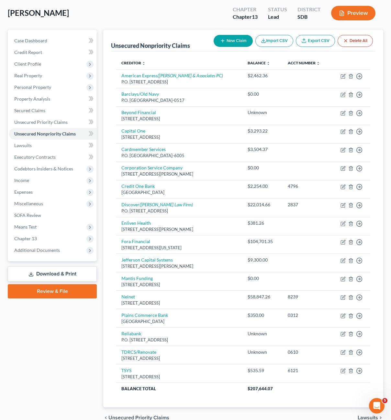
click at [51, 350] on div "Case Dashboard Payments Invoices Payments Payments Credit Report Client Profile" at bounding box center [52, 229] width 95 height 399
click at [72, 328] on div "Case Dashboard Payments Invoices Payments Payments Credit Report Client Profile" at bounding box center [52, 229] width 95 height 399
click at [32, 181] on span "Income" at bounding box center [53, 181] width 88 height 12
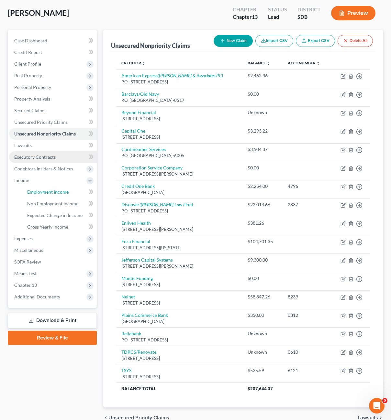
click at [37, 192] on span "Employment Income" at bounding box center [47, 191] width 41 height 5
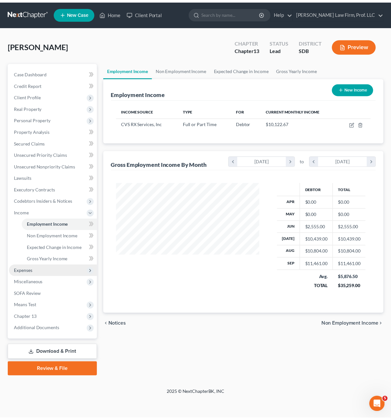
scroll to position [116, 158]
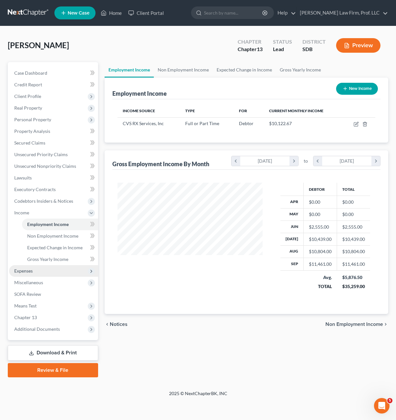
click at [25, 272] on span "Expenses" at bounding box center [23, 270] width 18 height 5
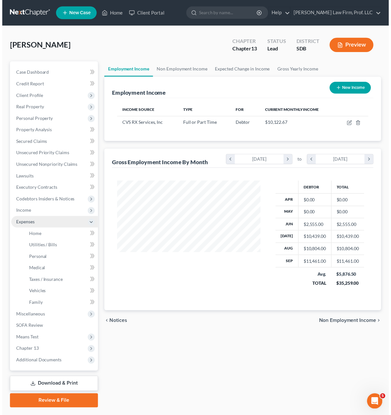
scroll to position [323360, 323321]
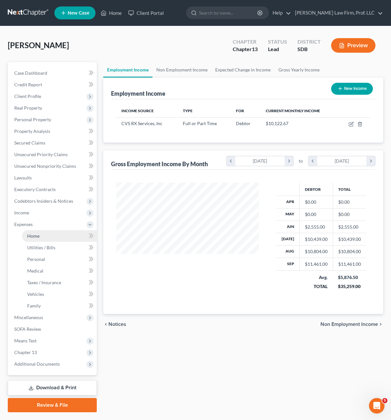
click at [38, 233] on link "Home" at bounding box center [59, 236] width 75 height 12
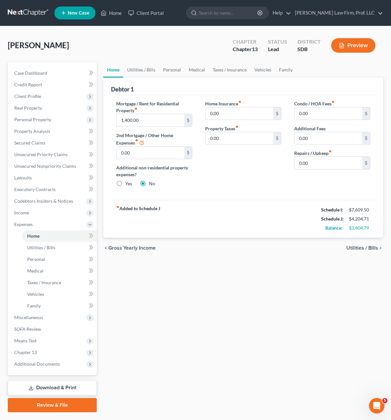
click at [343, 348] on div "Home Utilities / Bills Personal Medical Taxes / Insurance Vehicles Family Debto…" at bounding box center [243, 237] width 286 height 350
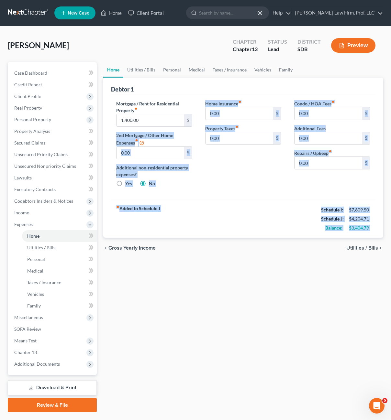
drag, startPoint x: 345, startPoint y: 258, endPoint x: 113, endPoint y: 122, distance: 268.8
click at [113, 123] on ui-view "Home Utilities / Bills Personal Medical Taxes / Insurance Vehicles Family Debto…" at bounding box center [243, 160] width 280 height 197
drag, startPoint x: 113, startPoint y: 122, endPoint x: 257, endPoint y: 215, distance: 171.5
click at [257, 215] on div "fiber_manual_record Added to Schedule J Schedule I: $7,609.50 Schedule J: $4,20…" at bounding box center [243, 219] width 264 height 38
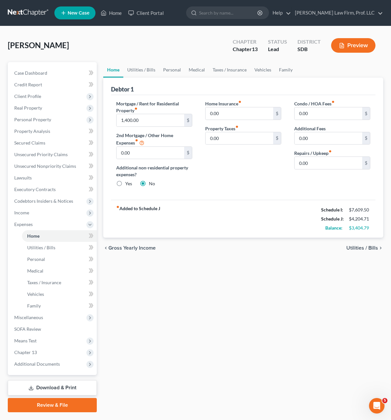
click at [309, 282] on div "Home Utilities / Bills Personal Medical Taxes / Insurance Vehicles Family Debto…" at bounding box center [243, 237] width 286 height 350
drag, startPoint x: 146, startPoint y: 73, endPoint x: 152, endPoint y: 72, distance: 5.6
click at [146, 72] on link "Utilities / Bills" at bounding box center [141, 70] width 36 height 16
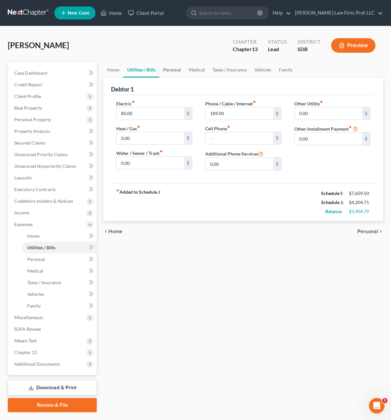
click at [171, 69] on link "Personal" at bounding box center [172, 70] width 26 height 16
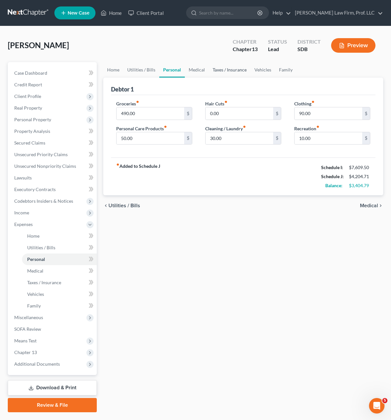
click at [212, 69] on link "Taxes / Insurance" at bounding box center [230, 70] width 42 height 16
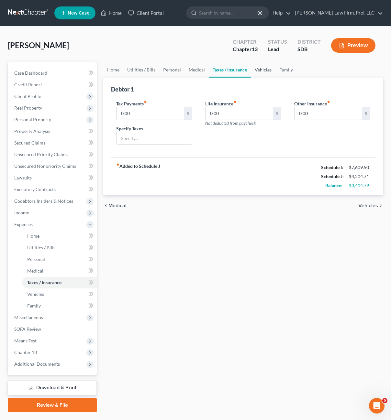
click at [266, 72] on link "Vehicles" at bounding box center [263, 70] width 25 height 16
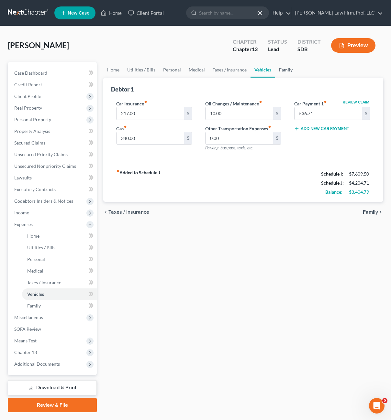
click at [289, 70] on link "Family" at bounding box center [285, 70] width 21 height 16
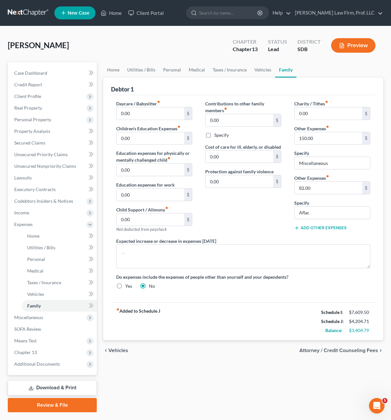
drag, startPoint x: 218, startPoint y: 207, endPoint x: 223, endPoint y: 209, distance: 4.9
click at [218, 207] on div "Contributions to other family members fiber_manual_record 0.00 $ Specify Cost o…" at bounding box center [243, 168] width 89 height 137
drag, startPoint x: 48, startPoint y: 131, endPoint x: 51, endPoint y: 130, distance: 4.0
click at [47, 131] on span "Property Analysis" at bounding box center [32, 130] width 36 height 5
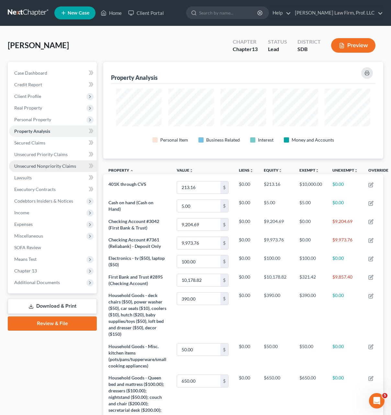
click at [45, 169] on link "Unsecured Nonpriority Claims" at bounding box center [53, 166] width 88 height 12
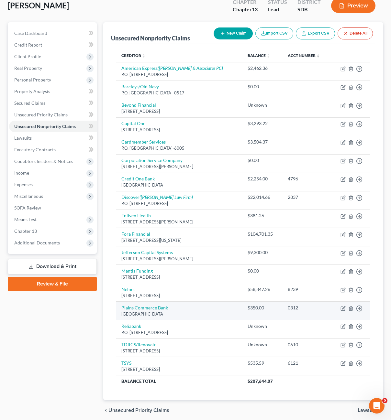
scroll to position [65, 0]
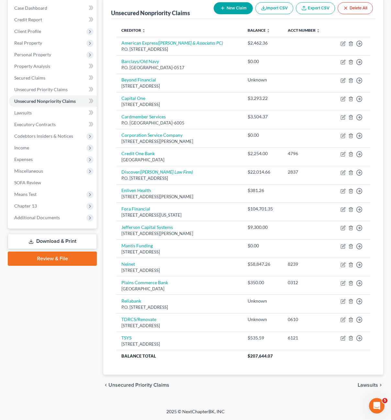
click at [92, 308] on div "Case Dashboard Payments Invoices Payments Payments Credit Report Client Profile" at bounding box center [52, 196] width 95 height 399
click at [80, 399] on div "Petition Navigation Case Dashboard Payments Invoices Payments Payments Credit R…" at bounding box center [195, 199] width 375 height 404
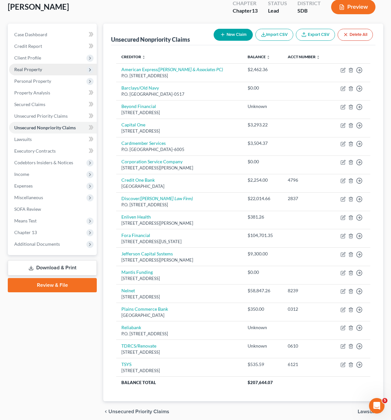
scroll to position [0, 0]
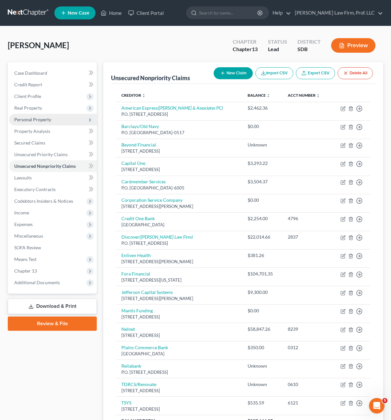
click at [40, 119] on span "Personal Property" at bounding box center [32, 119] width 37 height 5
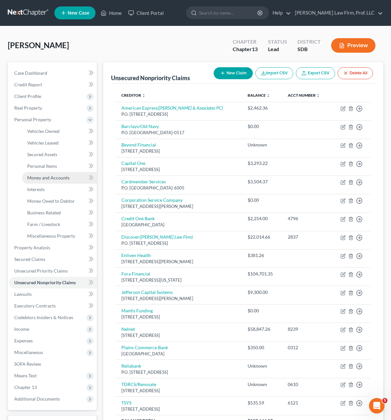
click at [51, 177] on span "Money and Accounts" at bounding box center [48, 177] width 42 height 5
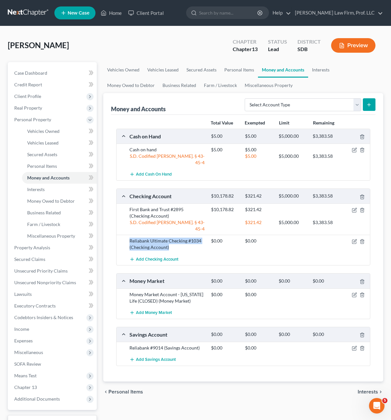
drag, startPoint x: 193, startPoint y: 239, endPoint x: 127, endPoint y: 222, distance: 67.9
click at [128, 235] on div "Reliabank Ultimate Checking #1034 (Checking Account) $0.00 $0.00" at bounding box center [242, 244] width 253 height 18
drag, startPoint x: 127, startPoint y: 222, endPoint x: 207, endPoint y: 246, distance: 83.3
click at [207, 253] on div "Add Checking Account" at bounding box center [248, 259] width 244 height 12
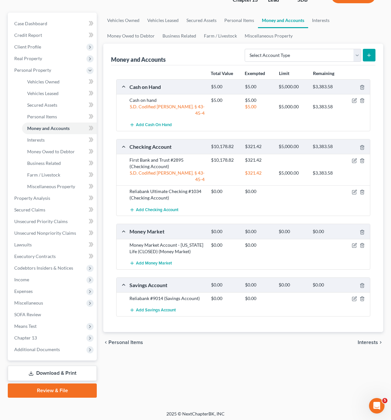
scroll to position [52, 0]
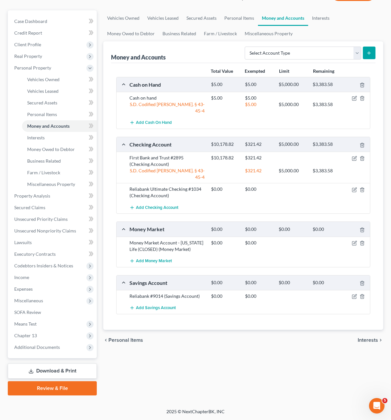
click at [210, 362] on div "Vehicles Owned Vehicles Leased Secured Assets Personal Items Money and Accounts…" at bounding box center [243, 202] width 286 height 385
drag, startPoint x: 227, startPoint y: 165, endPoint x: 284, endPoint y: 97, distance: 88.9
click at [226, 168] on div at bounding box center [225, 171] width 34 height 6
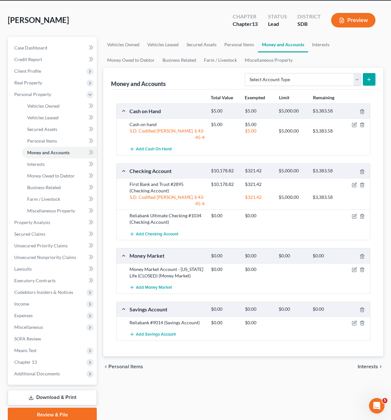
scroll to position [0, 0]
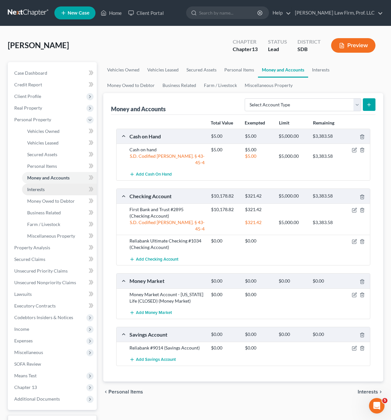
click at [49, 191] on link "Interests" at bounding box center [59, 190] width 75 height 12
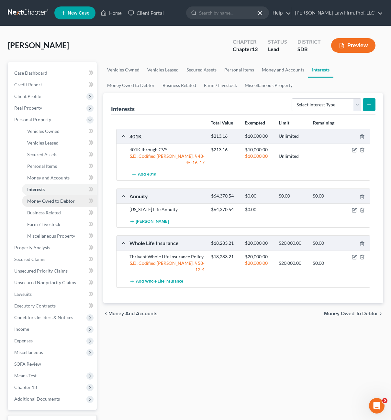
click at [67, 201] on span "Money Owed to Debtor" at bounding box center [51, 200] width 48 height 5
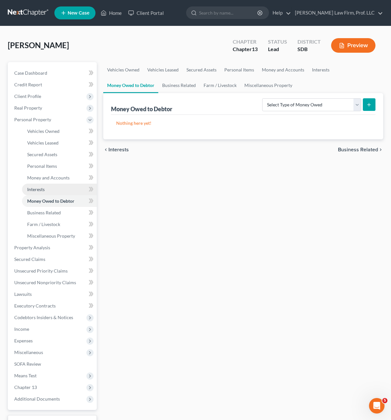
click at [52, 191] on link "Interests" at bounding box center [59, 190] width 75 height 12
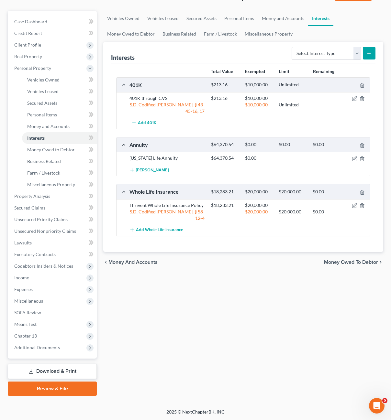
scroll to position [52, 0]
click at [266, 353] on div "Vehicles Owned Vehicles Leased Secured Assets Personal Items Money and Accounts…" at bounding box center [243, 202] width 286 height 385
click at [148, 384] on div "Vehicles Owned Vehicles Leased Secured Assets Personal Items Money and Accounts…" at bounding box center [243, 202] width 286 height 385
click at [30, 276] on span "Income" at bounding box center [53, 278] width 88 height 12
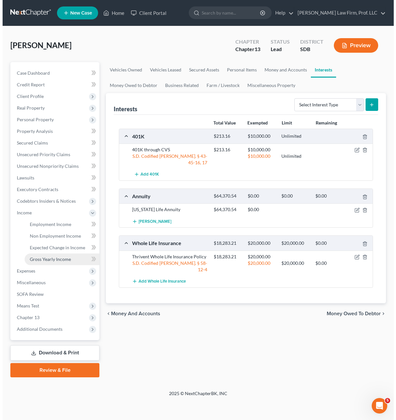
scroll to position [0, 0]
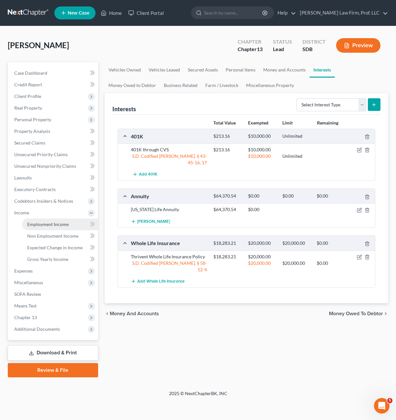
click at [56, 226] on span "Employment Income" at bounding box center [47, 224] width 41 height 5
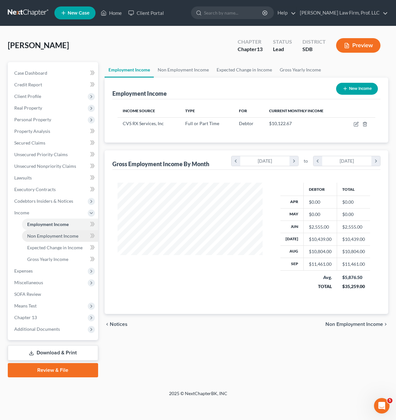
scroll to position [116, 158]
click at [50, 235] on span "Non Employment Income" at bounding box center [52, 235] width 51 height 5
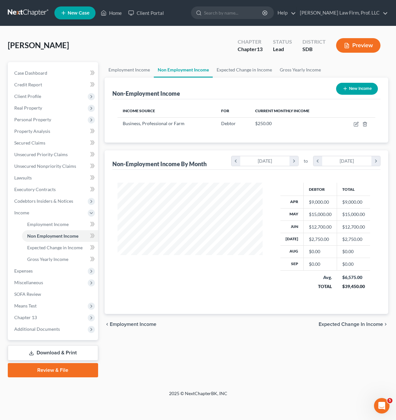
scroll to position [116, 158]
click at [356, 127] on td at bounding box center [356, 123] width 37 height 12
click at [354, 126] on icon "button" at bounding box center [356, 125] width 4 height 4
select select "10"
select select "0"
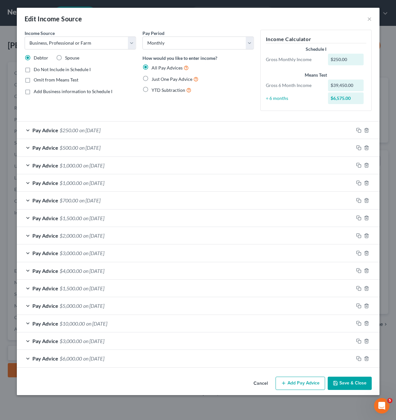
click at [47, 69] on span "Do Not Include in Schedule I" at bounding box center [62, 69] width 57 height 5
click at [40, 69] on input "Do Not Include in Schedule I" at bounding box center [38, 68] width 4 height 4
checkbox input "true"
click at [261, 388] on button "Cancel" at bounding box center [260, 383] width 25 height 13
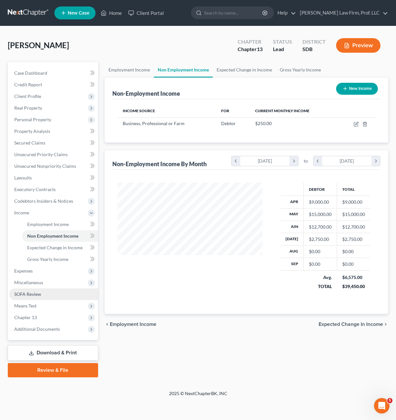
click at [40, 296] on span "SOFA Review" at bounding box center [27, 293] width 27 height 5
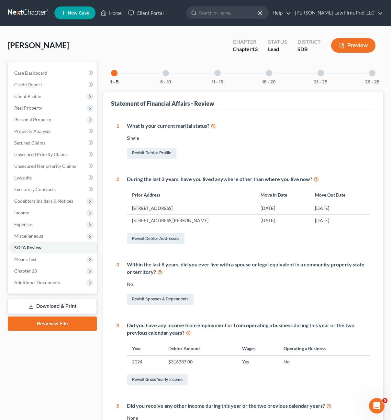
click at [172, 72] on div "6 - 10" at bounding box center [166, 73] width 22 height 22
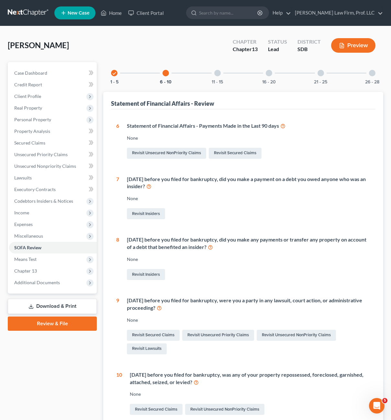
click at [218, 76] on div at bounding box center [217, 73] width 6 height 6
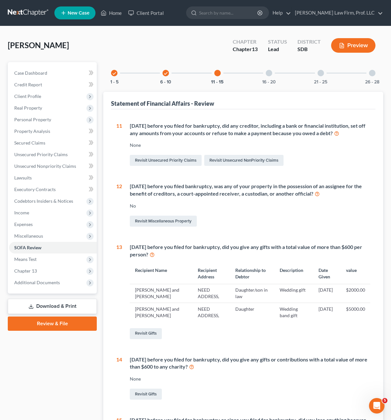
click at [266, 73] on div at bounding box center [269, 73] width 6 height 6
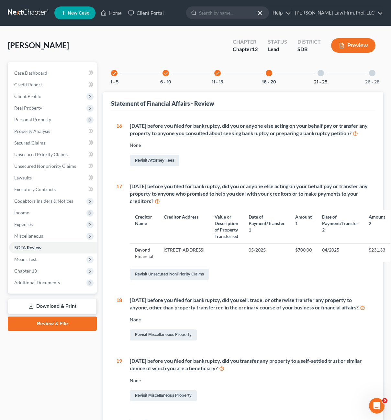
click at [318, 82] on button "21 - 25" at bounding box center [320, 82] width 13 height 5
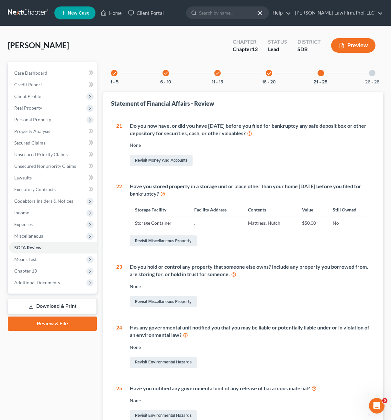
click at [176, 74] on div "check 6 - 10" at bounding box center [166, 73] width 22 height 22
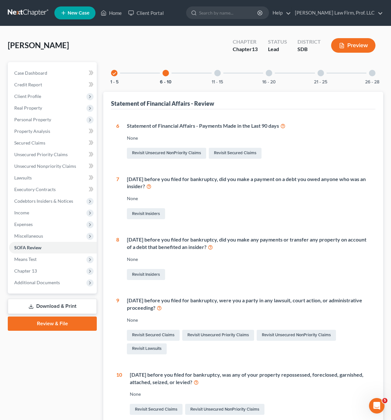
scroll to position [65, 0]
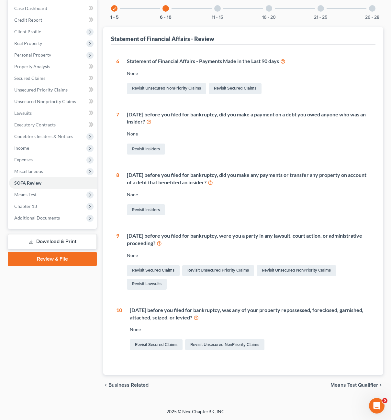
click at [214, 14] on div "11 - 15" at bounding box center [217, 8] width 22 height 22
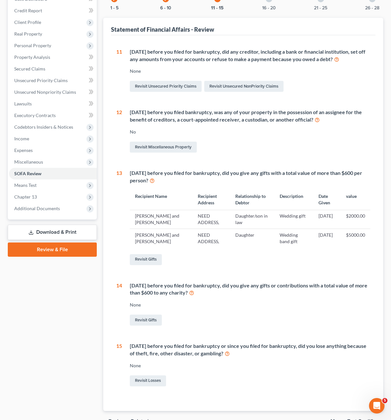
scroll to position [0, 0]
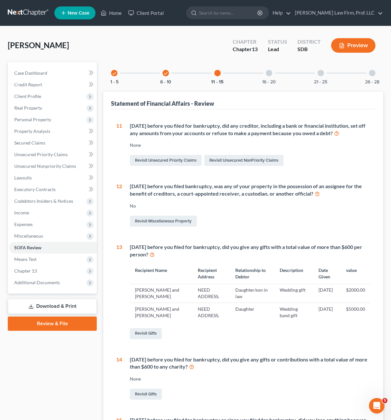
click at [267, 70] on div at bounding box center [269, 73] width 6 height 6
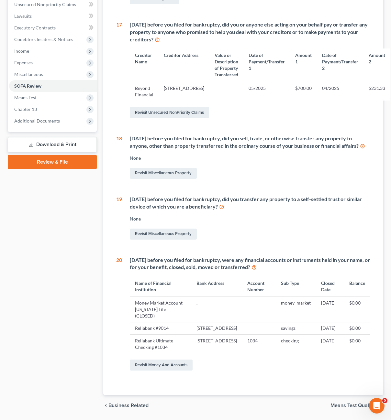
scroll to position [194, 0]
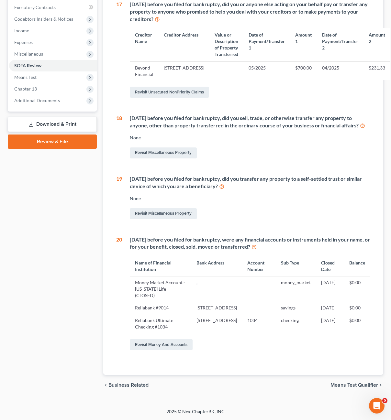
click at [246, 366] on div "1 What is your current marital status? [DEMOGRAPHIC_DATA] Revisit Debtor Profil…" at bounding box center [243, 151] width 264 height 448
drag, startPoint x: 232, startPoint y: 151, endPoint x: 188, endPoint y: 153, distance: 44.4
click at [188, 141] on div "None" at bounding box center [250, 138] width 240 height 6
click at [260, 160] on div "Revisit Miscellaneous Property" at bounding box center [250, 153] width 240 height 14
click at [170, 159] on link "Revisit Miscellaneous Property" at bounding box center [163, 153] width 67 height 11
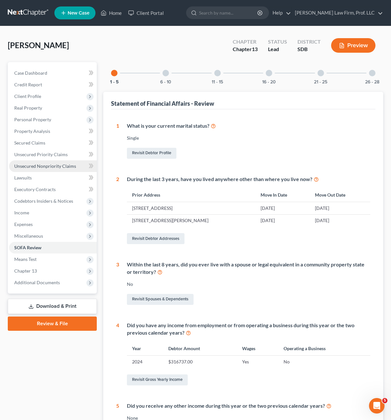
click at [54, 169] on link "Unsecured Nonpriority Claims" at bounding box center [53, 166] width 88 height 12
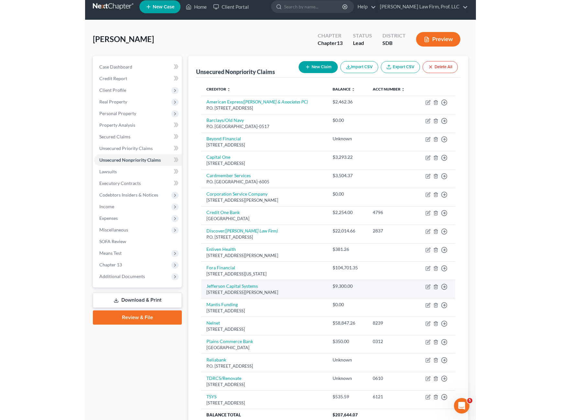
scroll to position [65, 0]
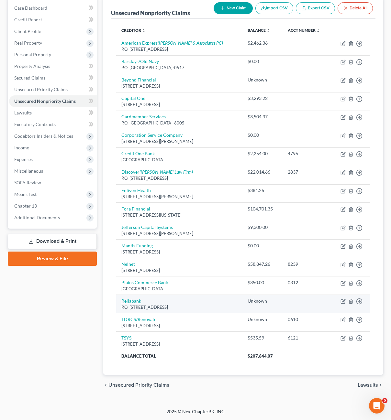
click at [130, 303] on link "Reliabank" at bounding box center [131, 300] width 20 height 5
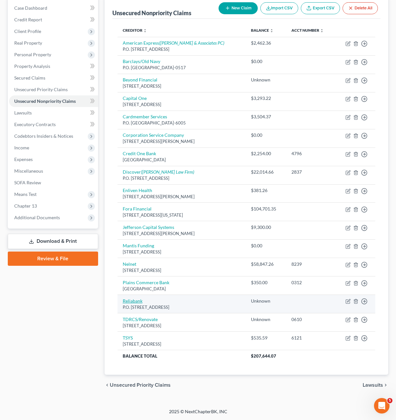
select select "43"
select select "14"
select select "0"
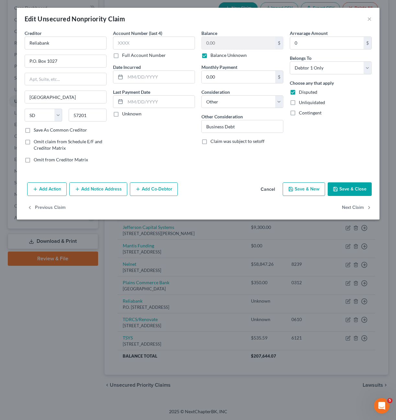
click at [234, 193] on div "Add Action Add Notice Address Add Co-Debtor Cancel Save & New Save & Close" at bounding box center [198, 190] width 362 height 21
drag, startPoint x: 234, startPoint y: 180, endPoint x: 281, endPoint y: 195, distance: 49.4
click at [234, 180] on div "Add Action Add Notice Address Add Co-Debtor Cancel Save & New Save & Close" at bounding box center [198, 190] width 362 height 21
click at [363, 19] on div "Edit Unsecured Nonpriority Claim ×" at bounding box center [198, 19] width 362 height 22
drag, startPoint x: 368, startPoint y: 20, endPoint x: 374, endPoint y: 48, distance: 27.8
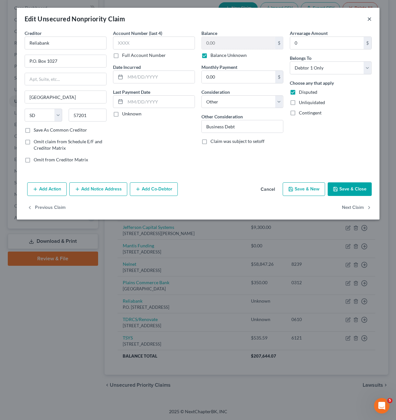
click at [368, 20] on button "×" at bounding box center [369, 19] width 5 height 8
